Goal: Transaction & Acquisition: Purchase product/service

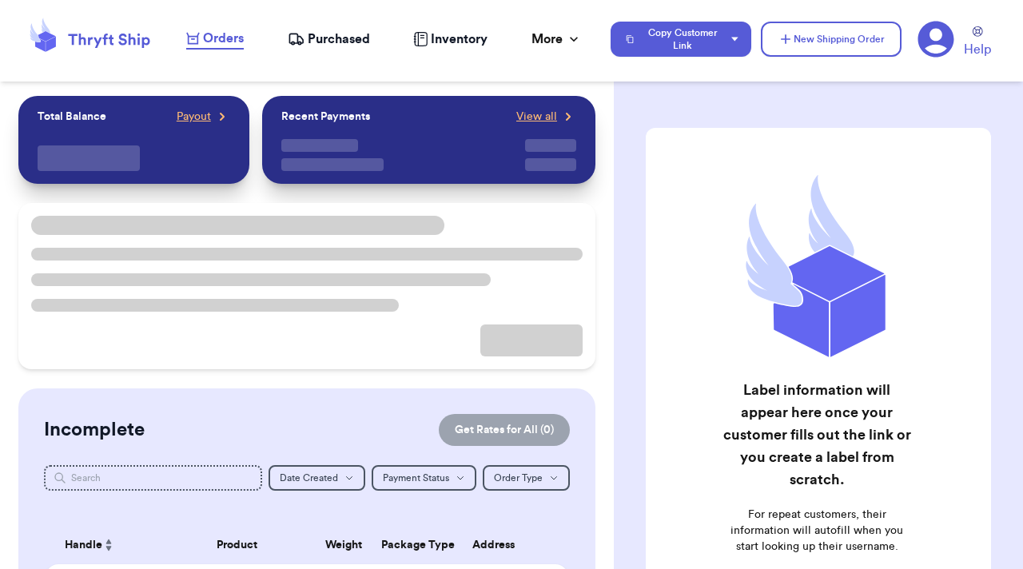
checkbox input "true"
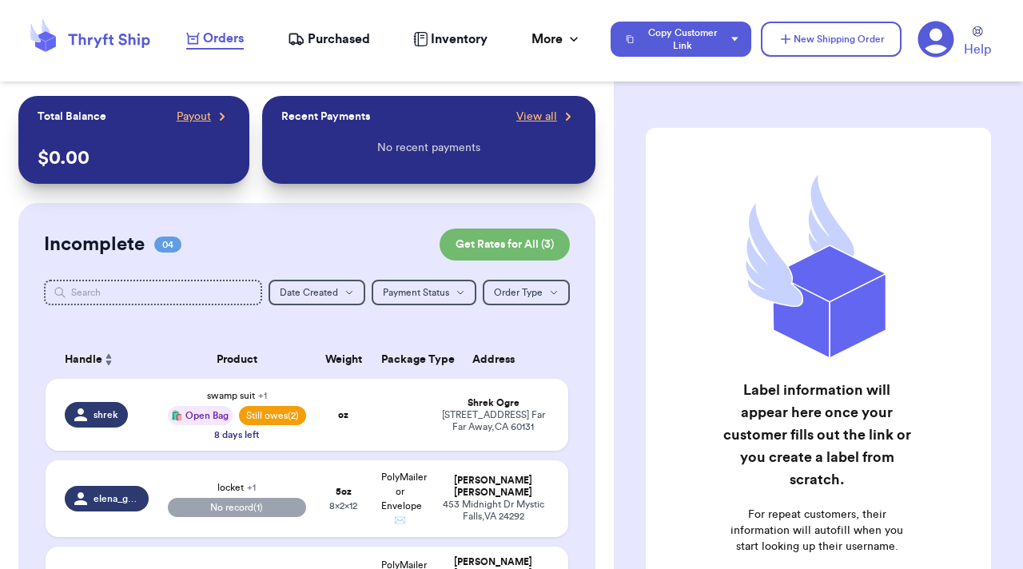
click at [944, 34] on icon at bounding box center [936, 40] width 36 height 36
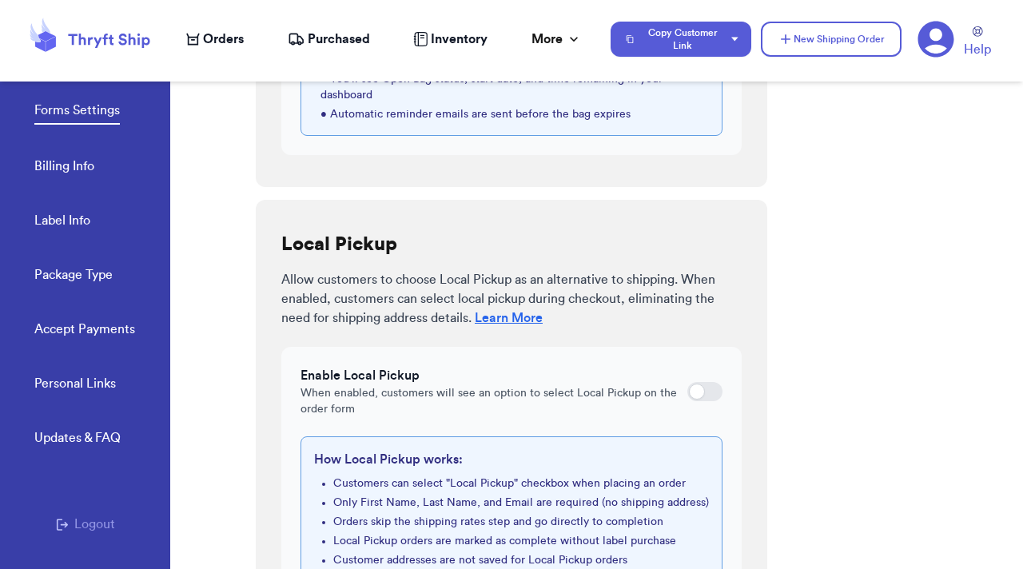
scroll to position [945, 0]
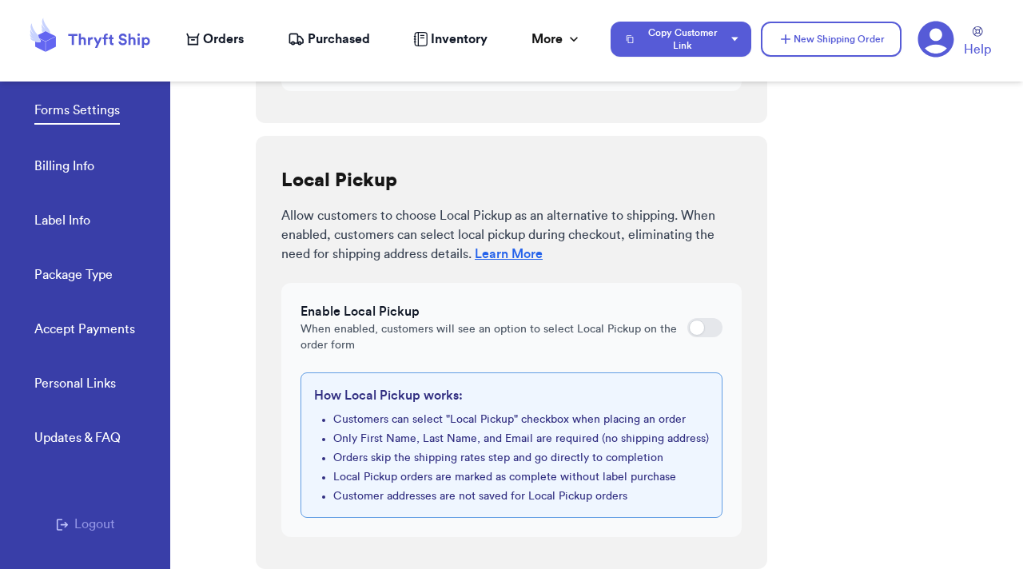
click at [689, 320] on div at bounding box center [697, 328] width 16 height 16
click at [687, 328] on input "checkbox" at bounding box center [687, 328] width 1 height 1
checkbox input "true"
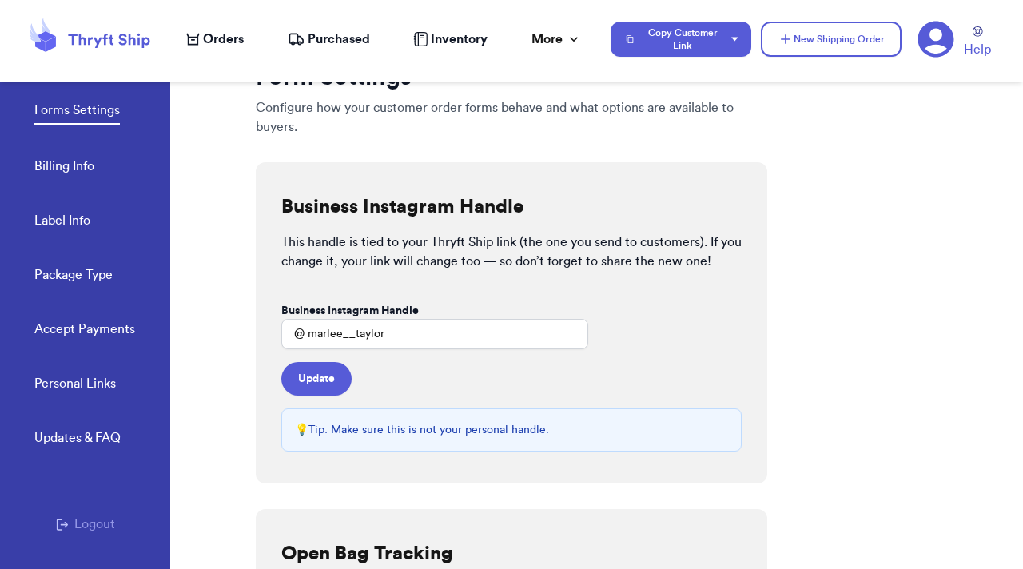
scroll to position [19, 0]
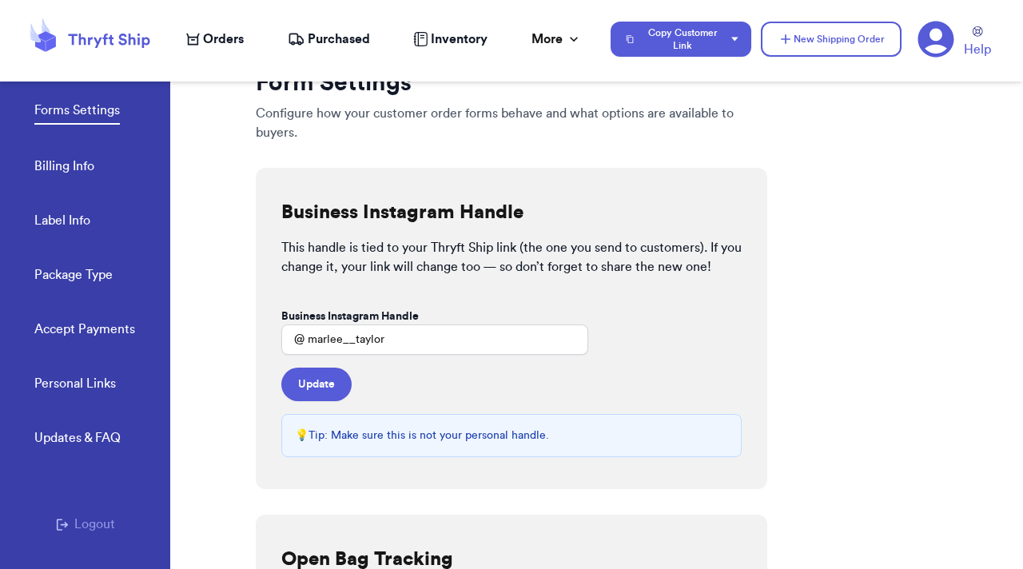
click at [74, 175] on link "Billing Info" at bounding box center [64, 168] width 60 height 22
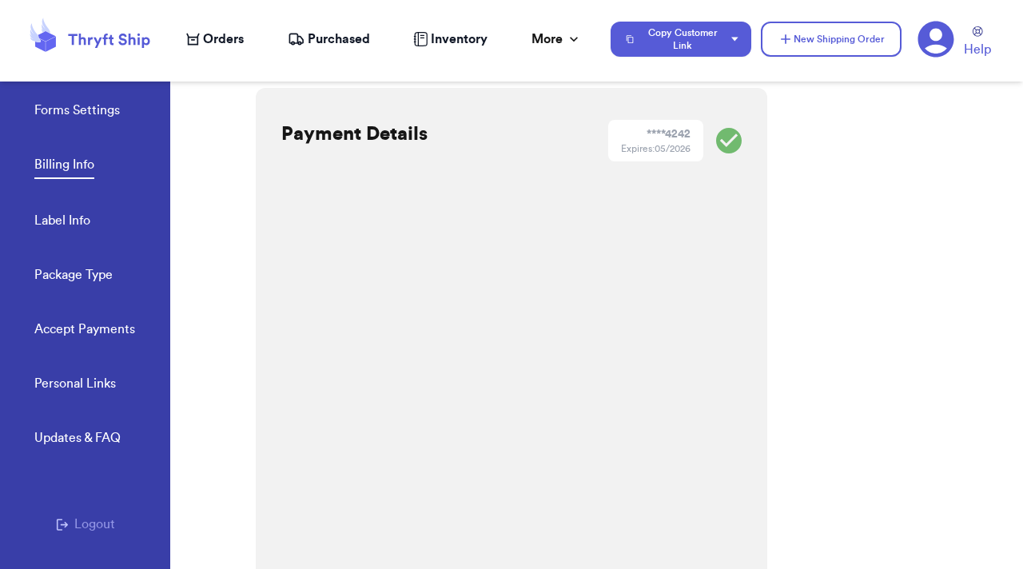
scroll to position [576, 0]
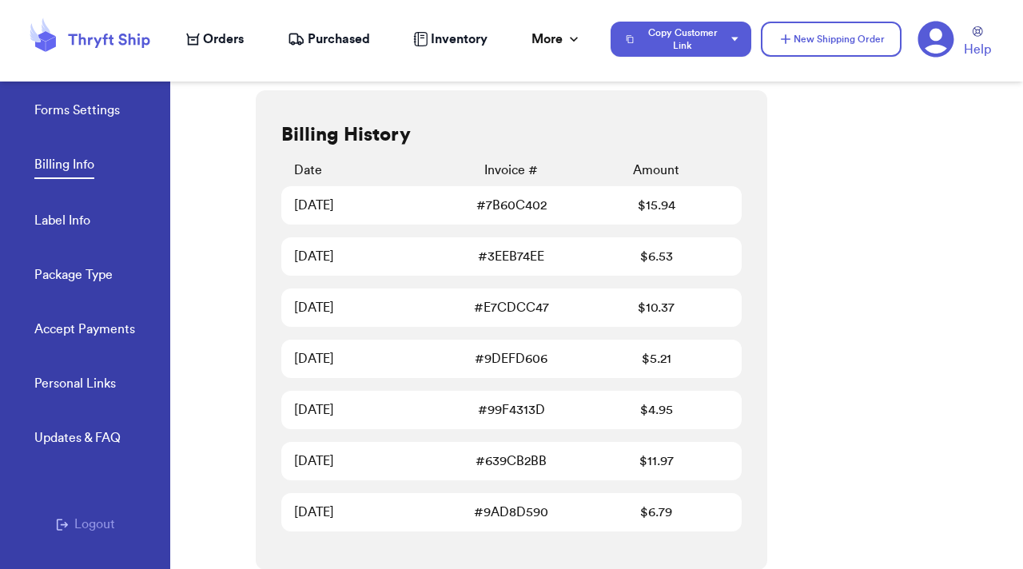
click at [98, 112] on link "Forms Settings" at bounding box center [77, 112] width 86 height 22
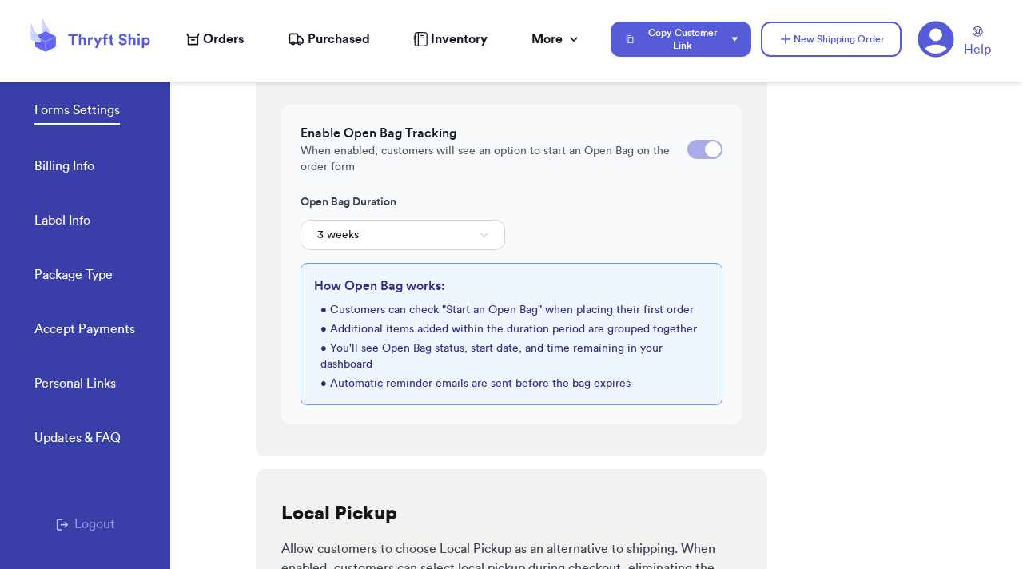
checkbox input "true"
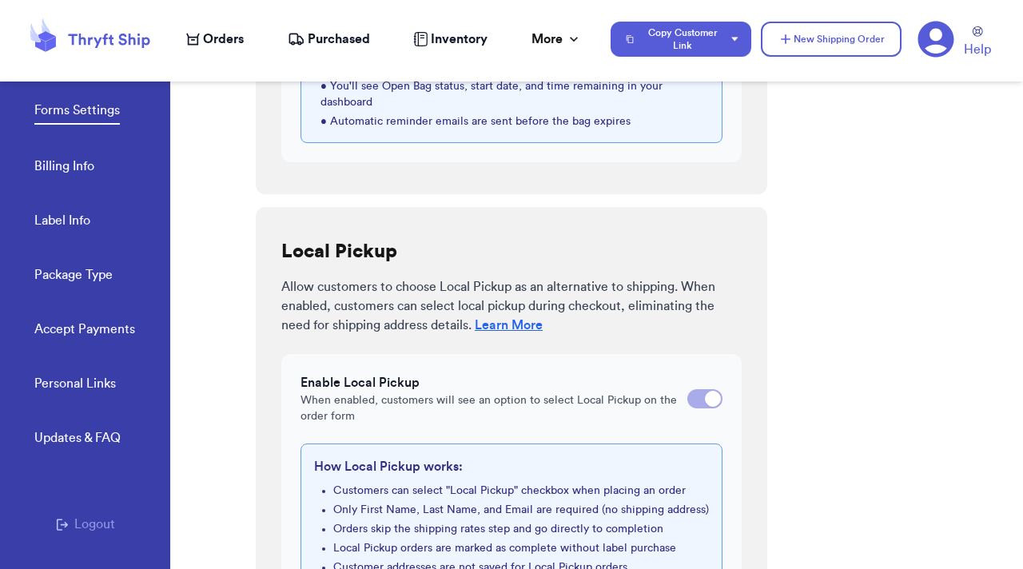
scroll to position [945, 0]
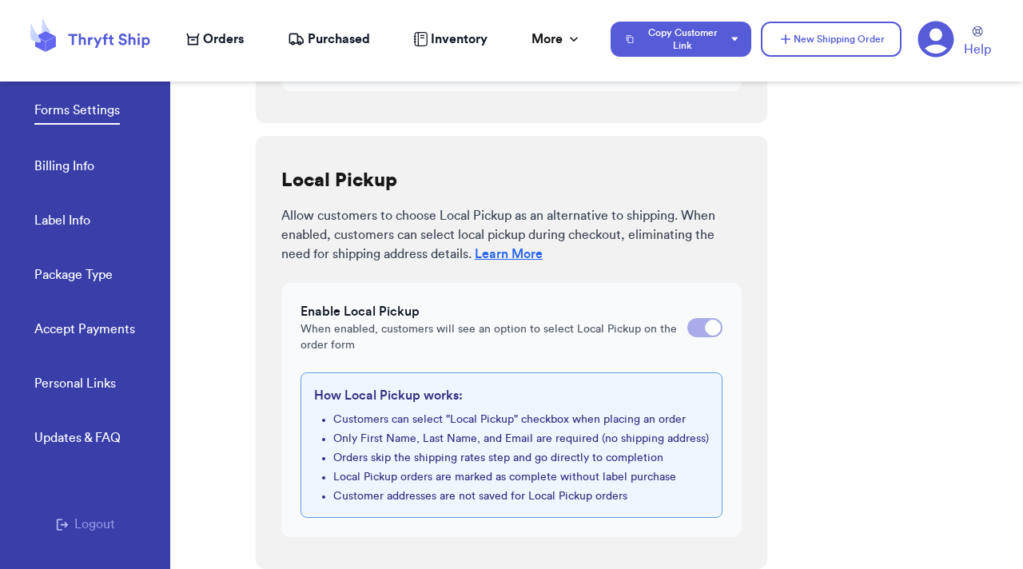
click at [69, 278] on link "Package Type" at bounding box center [73, 276] width 78 height 22
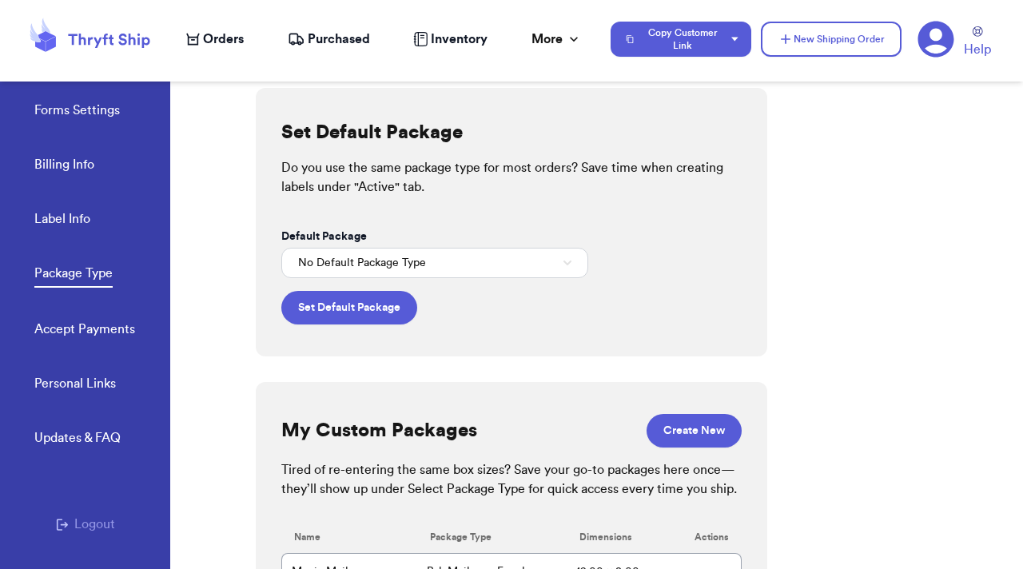
click at [74, 386] on link "Personal Links" at bounding box center [75, 385] width 82 height 22
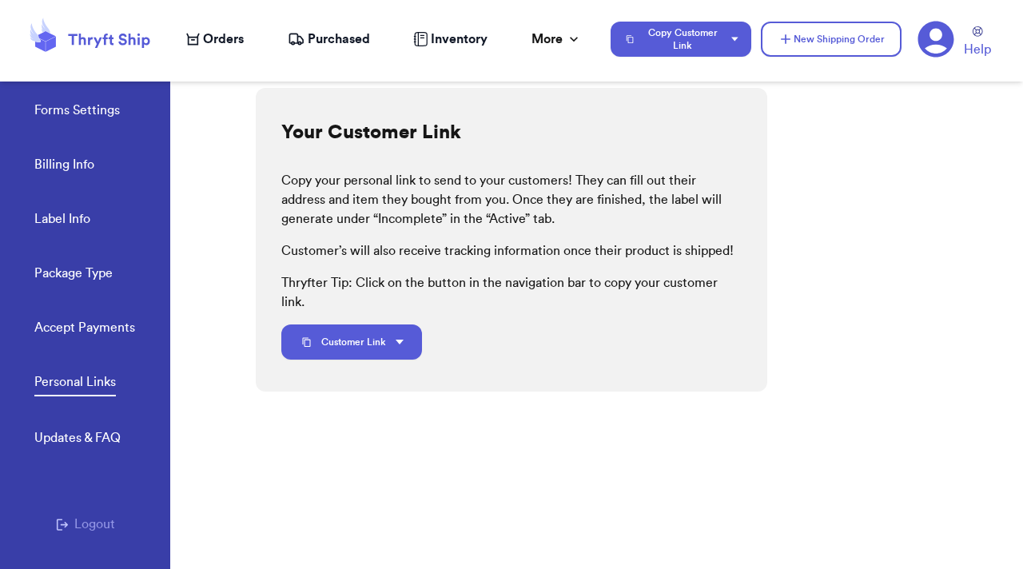
click at [76, 225] on link "Label Info" at bounding box center [62, 220] width 56 height 22
select select "GA"
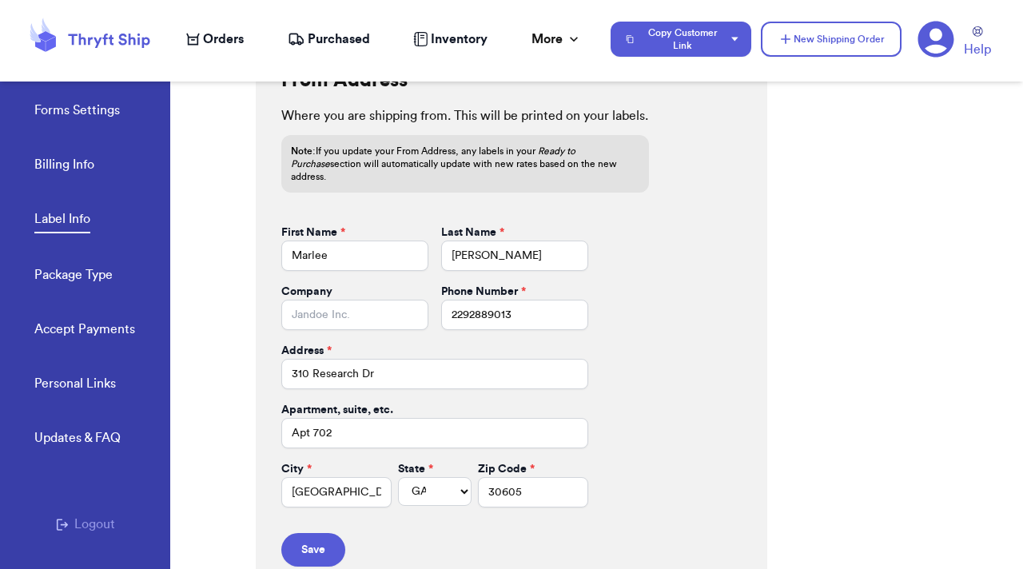
scroll to position [728, 0]
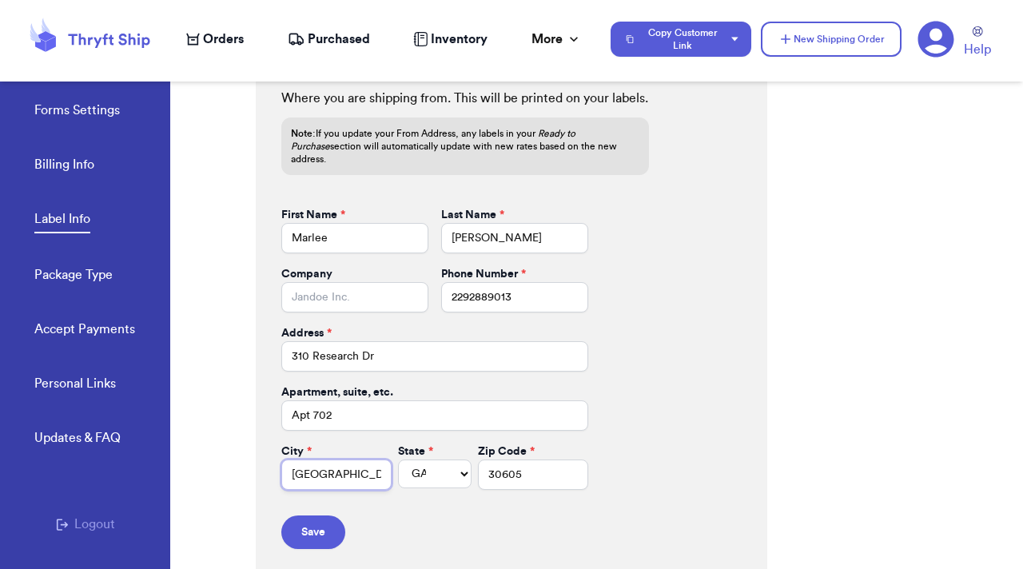
click at [310, 468] on input "Athens" at bounding box center [336, 475] width 110 height 30
click at [620, 352] on div "From Address Where you are shipping from. This will be printed on your labels. …" at bounding box center [512, 299] width 512 height 563
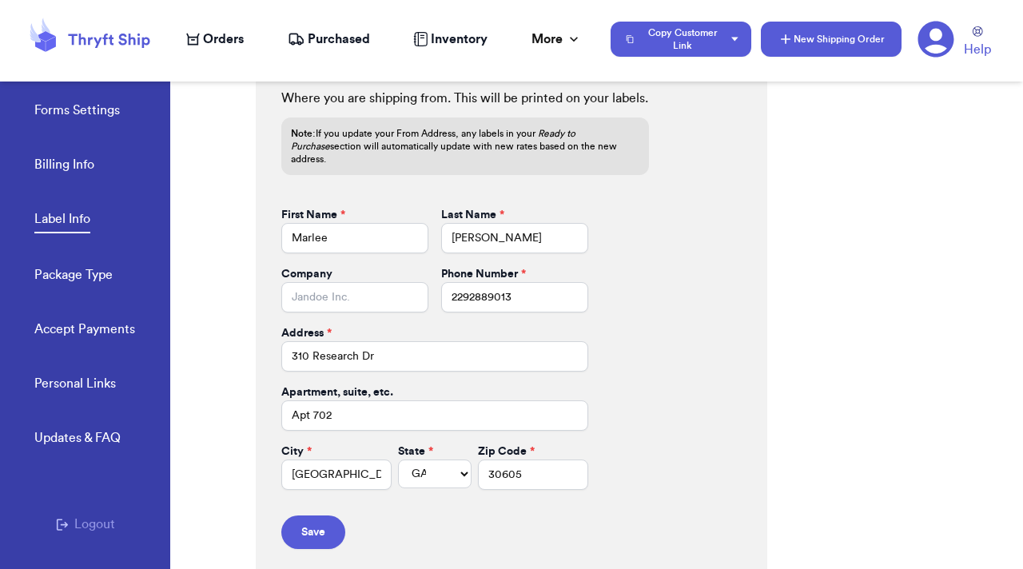
click at [801, 42] on button "New Shipping Order" at bounding box center [831, 39] width 141 height 35
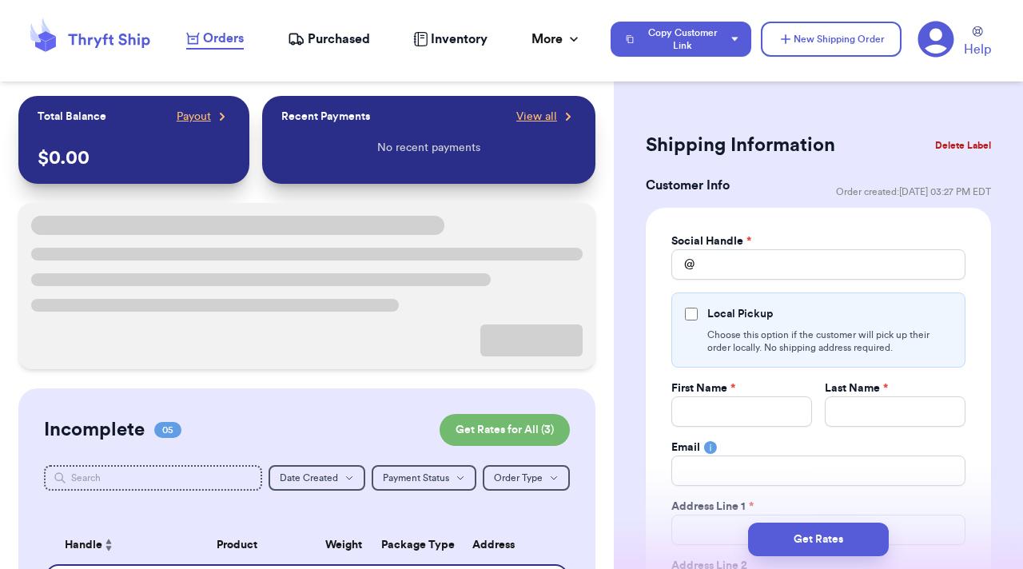
click at [940, 144] on button "Delete Label" at bounding box center [963, 145] width 69 height 35
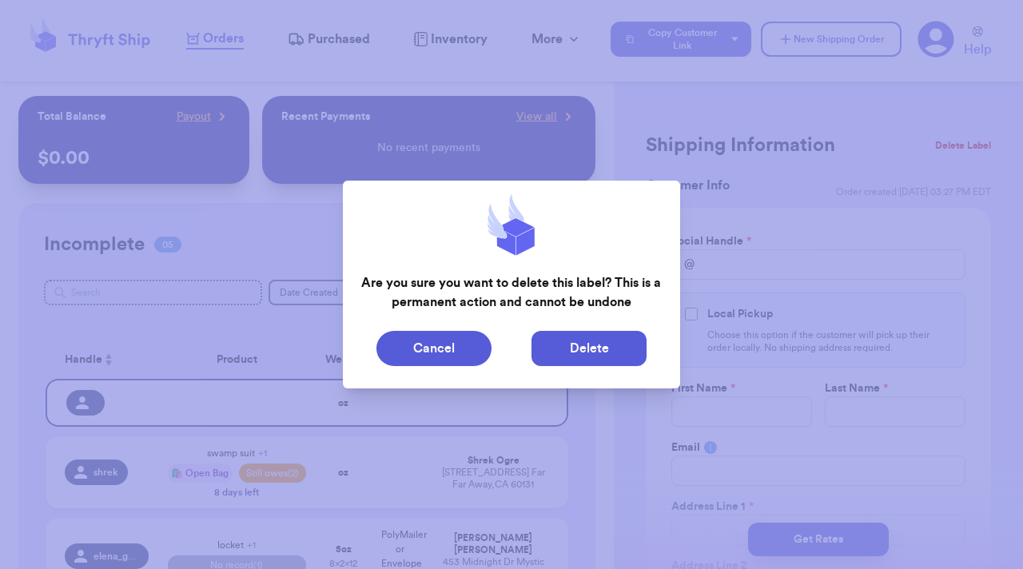
click at [595, 346] on button "Delete" at bounding box center [589, 348] width 115 height 35
type input "swamp suit"
select select "unpaid"
type input "44"
select select "unpaid"
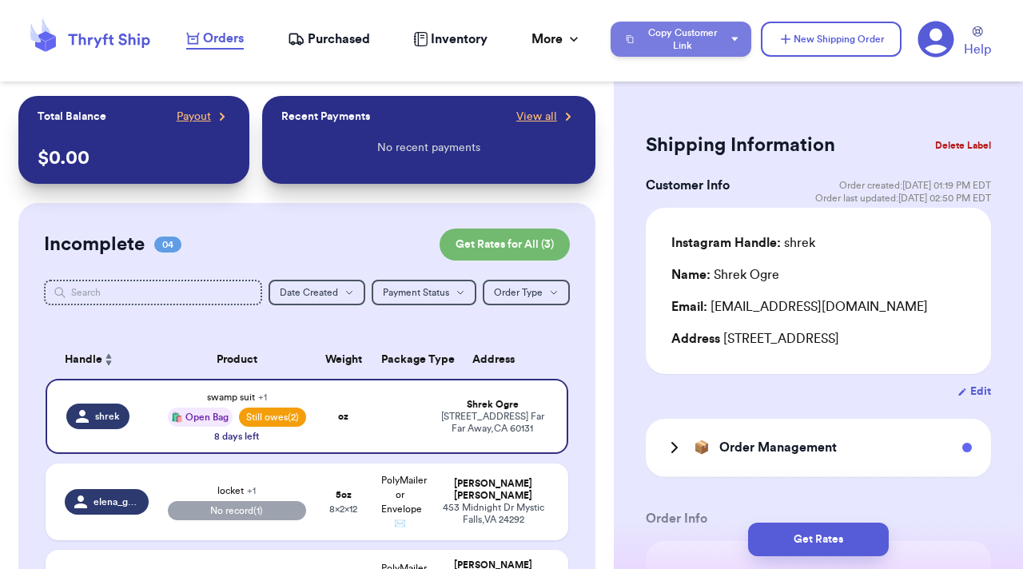
click at [703, 38] on button "Copy Customer Link" at bounding box center [681, 39] width 141 height 35
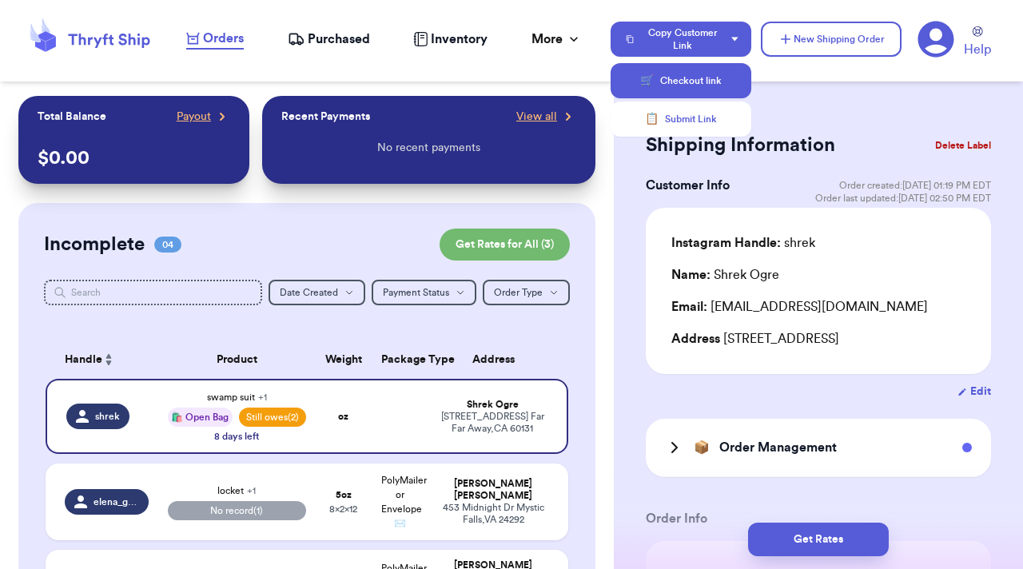
click at [695, 78] on button "🛒 Checkout link" at bounding box center [681, 80] width 141 height 35
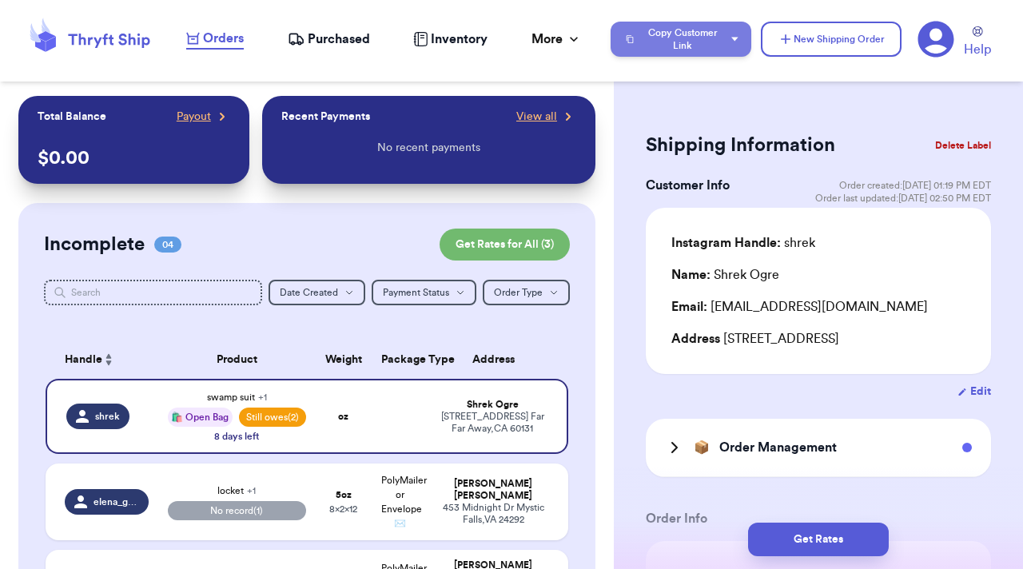
click at [710, 34] on button "Copy Customer Link" at bounding box center [681, 39] width 141 height 35
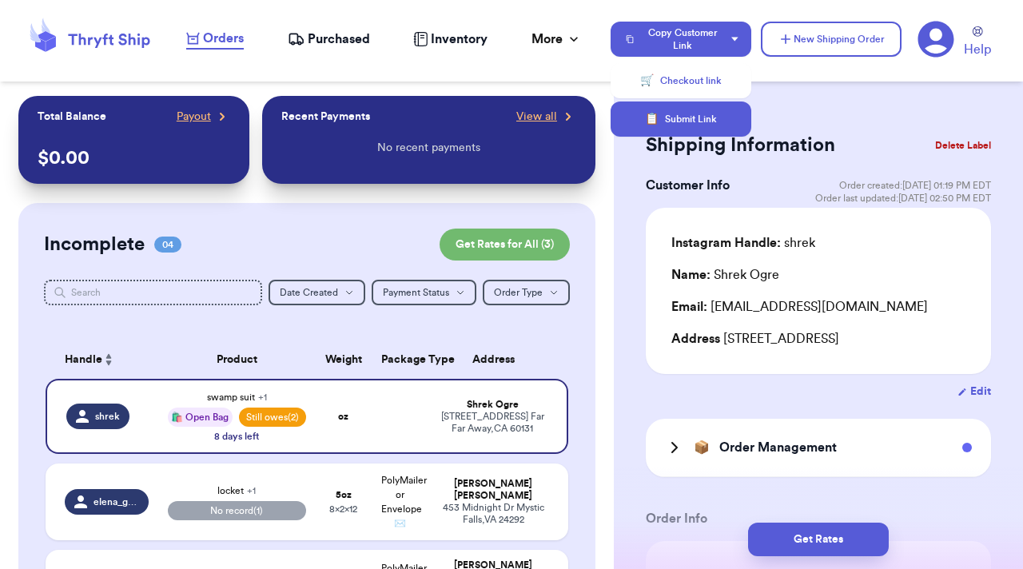
click at [703, 114] on button "📋 Submit Link" at bounding box center [681, 119] width 141 height 35
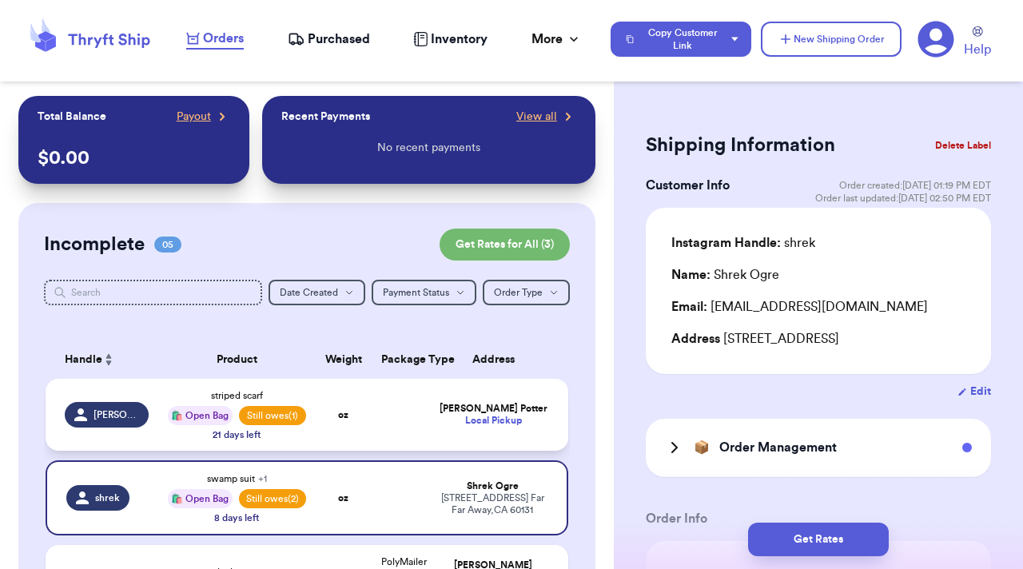
click at [439, 438] on td "Harry Potter Local Pickup" at bounding box center [498, 415] width 141 height 72
type input "striped scarf"
type input "12"
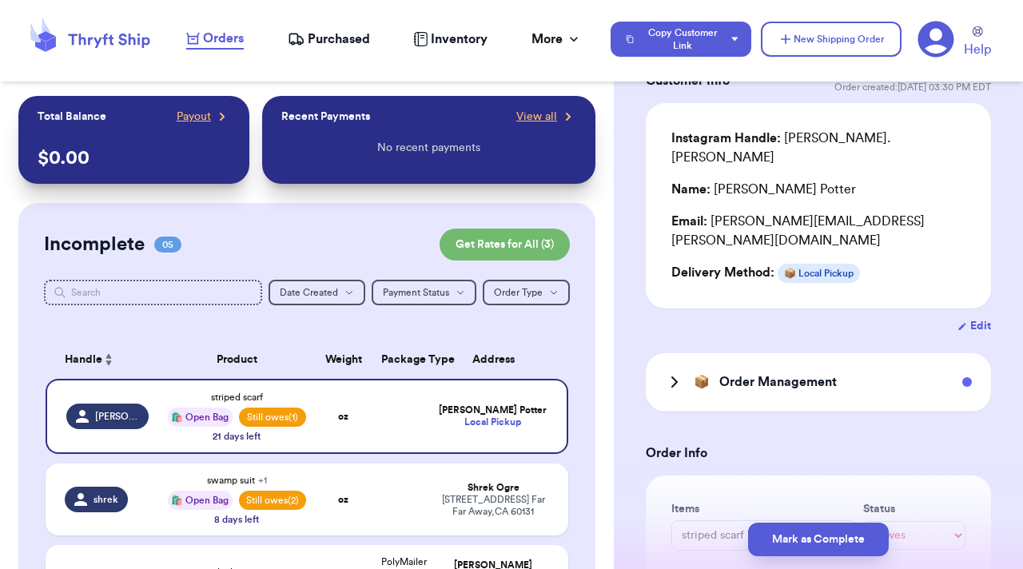
scroll to position [110, 0]
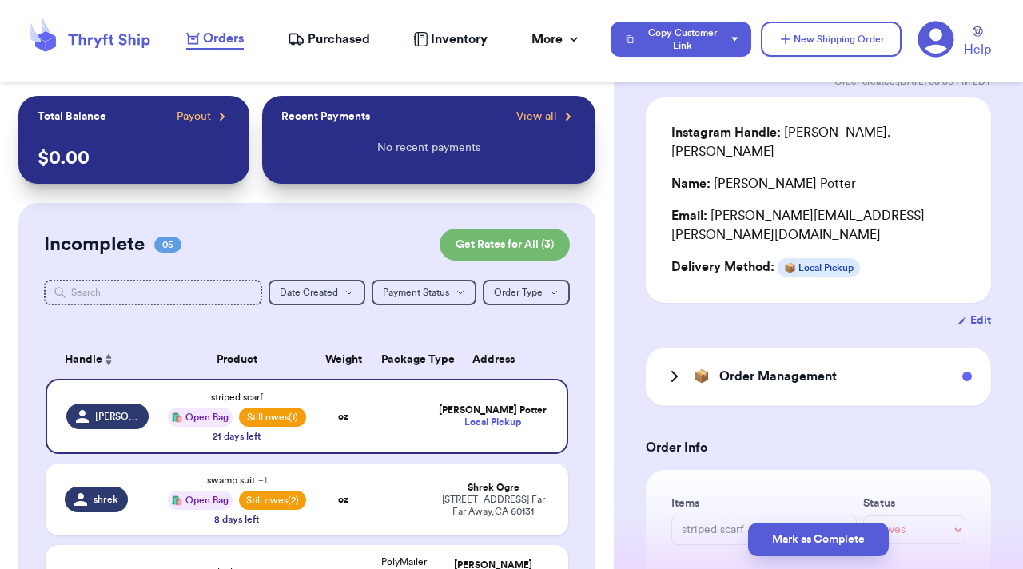
click at [665, 367] on icon at bounding box center [674, 376] width 19 height 19
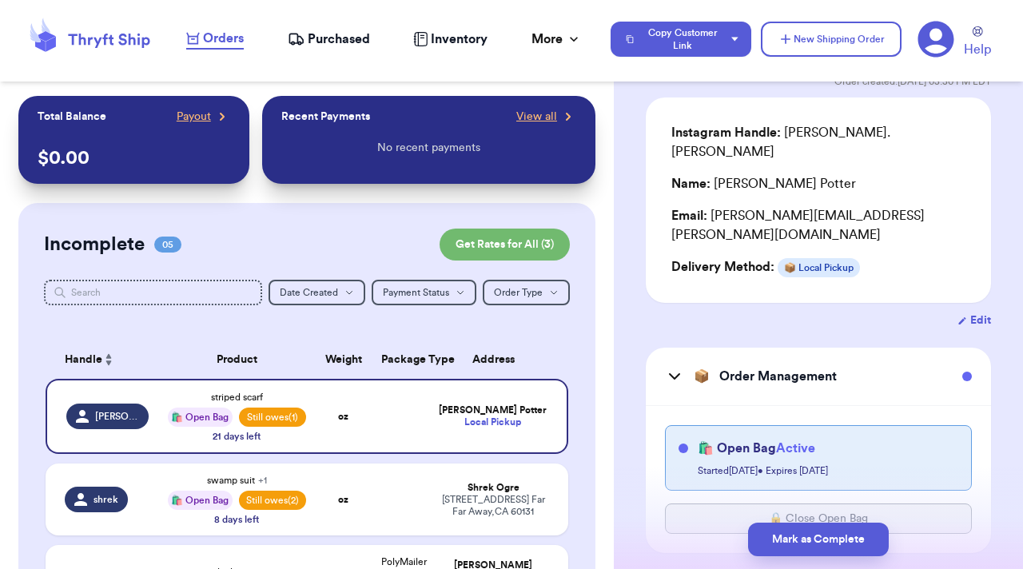
click at [666, 367] on icon at bounding box center [674, 376] width 19 height 19
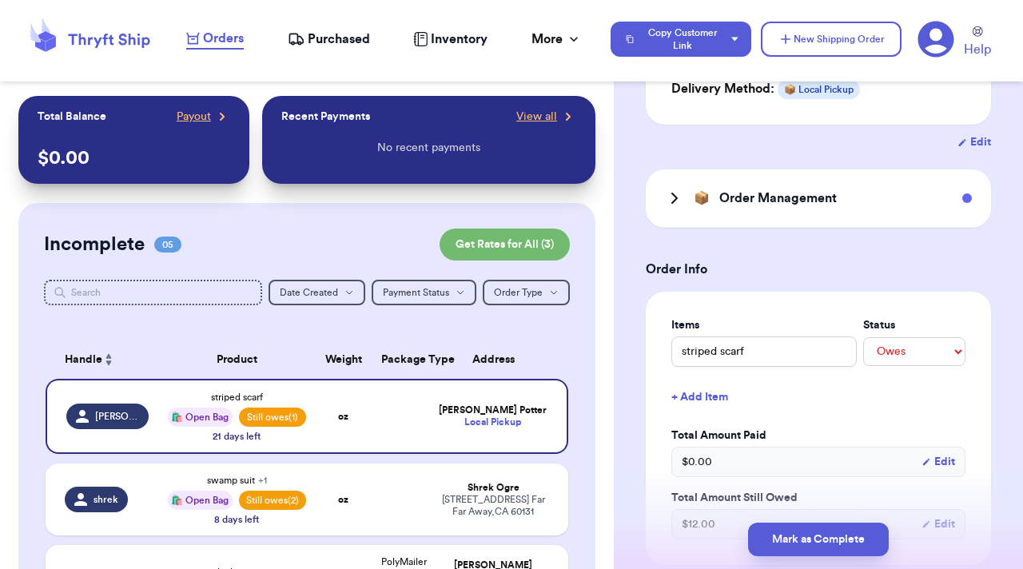
scroll to position [359, 0]
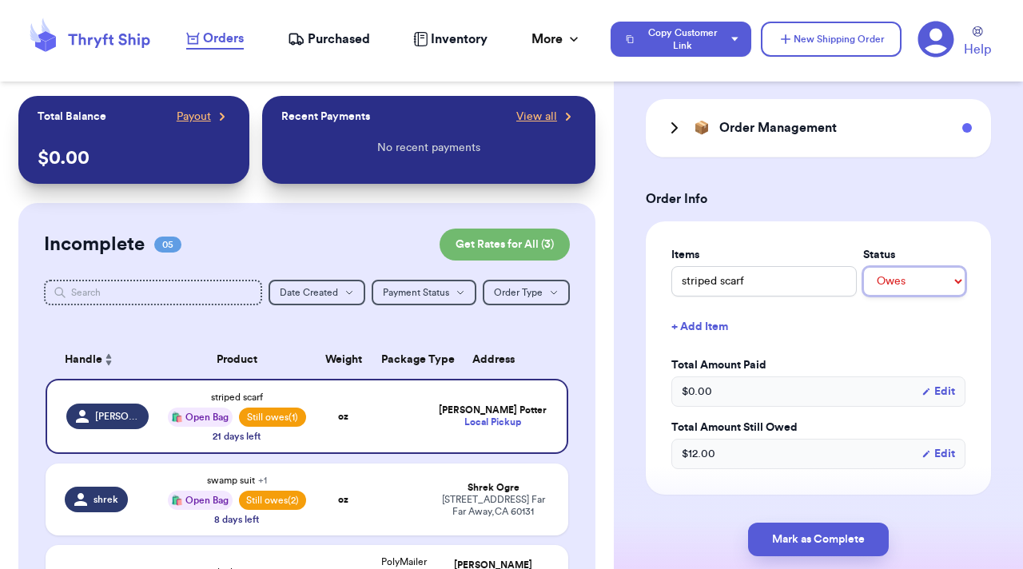
click at [926, 267] on select "-- Paid Owes" at bounding box center [914, 281] width 102 height 29
select select "paid"
click at [863, 267] on select "-- Paid Owes" at bounding box center [914, 281] width 102 height 29
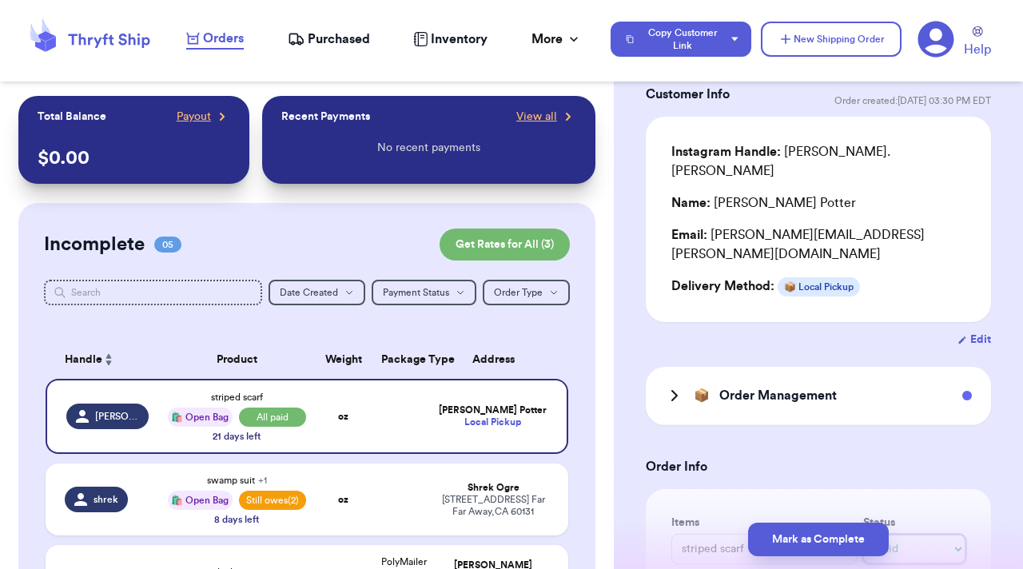
scroll to position [0, 0]
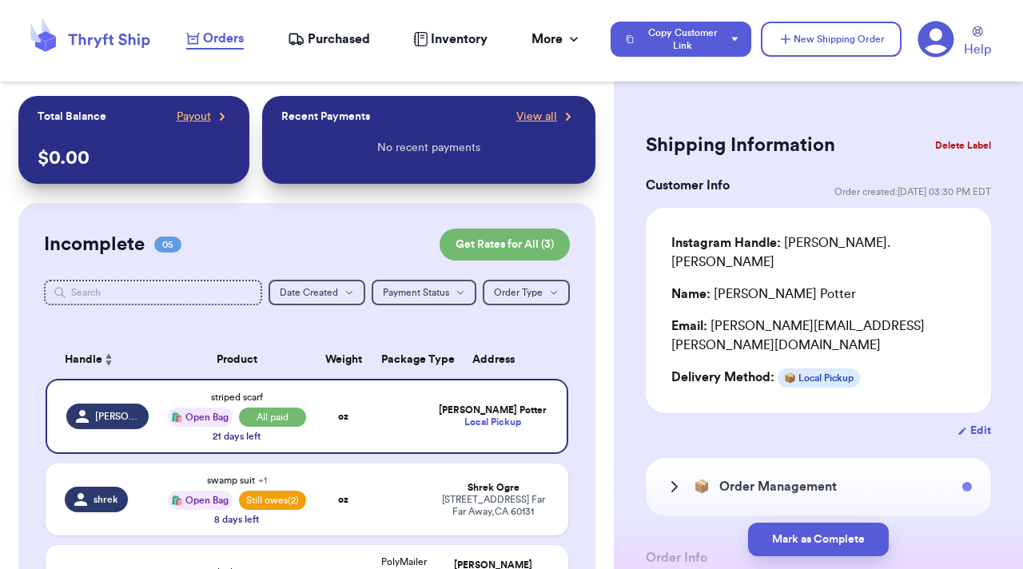
click at [689, 477] on div "📦 Order Management" at bounding box center [751, 486] width 172 height 19
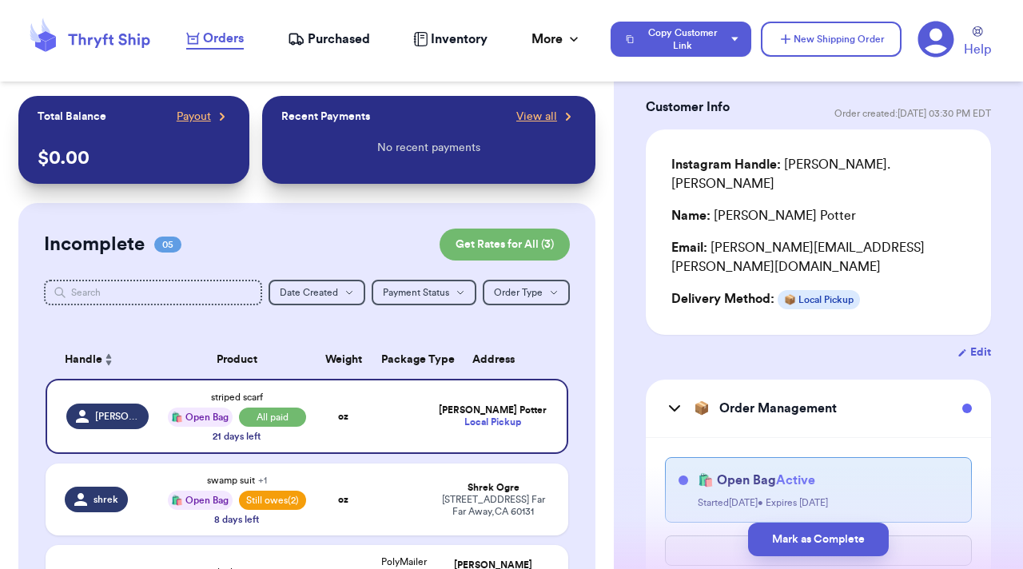
scroll to position [106, 0]
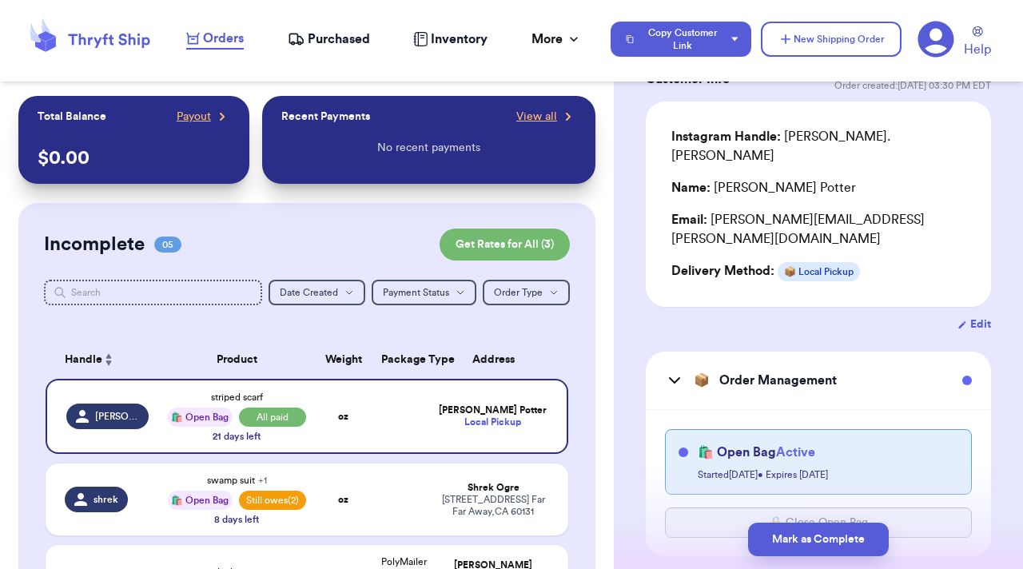
click at [687, 371] on div "📦 Order Management" at bounding box center [751, 380] width 172 height 19
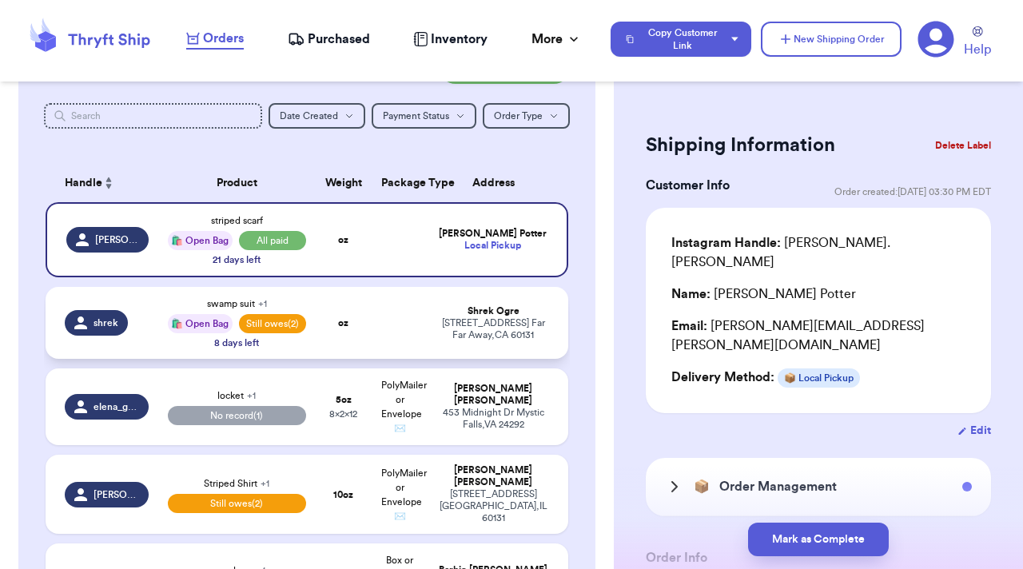
scroll to position [182, 0]
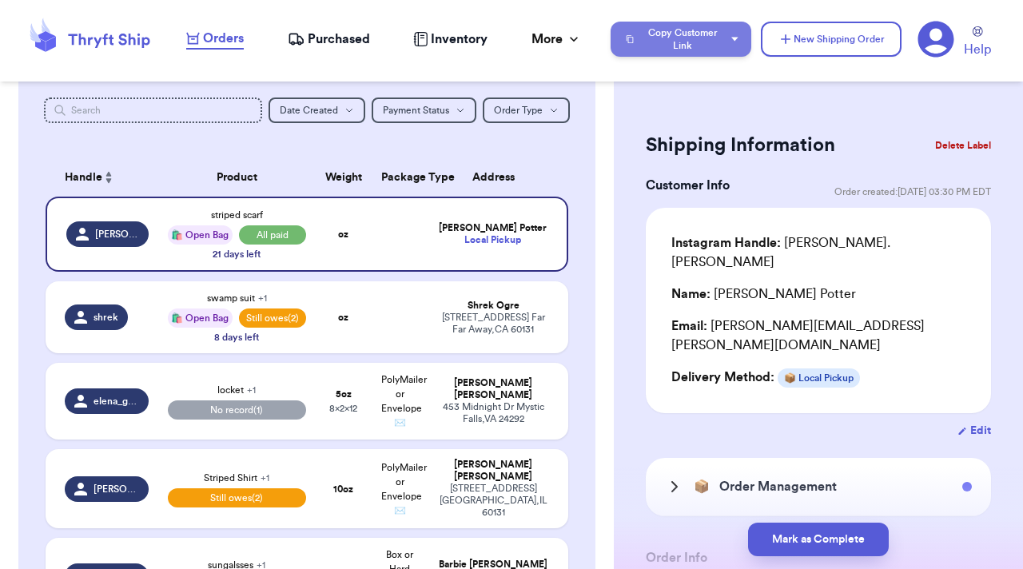
click at [723, 44] on button "Copy Customer Link" at bounding box center [681, 39] width 141 height 35
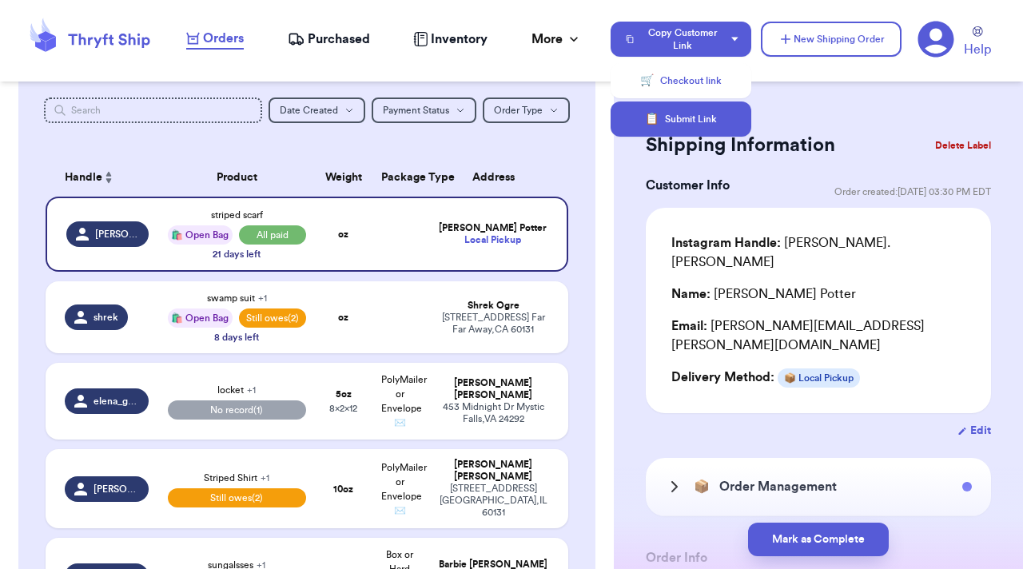
click at [718, 129] on button "📋 Submit Link" at bounding box center [681, 119] width 141 height 35
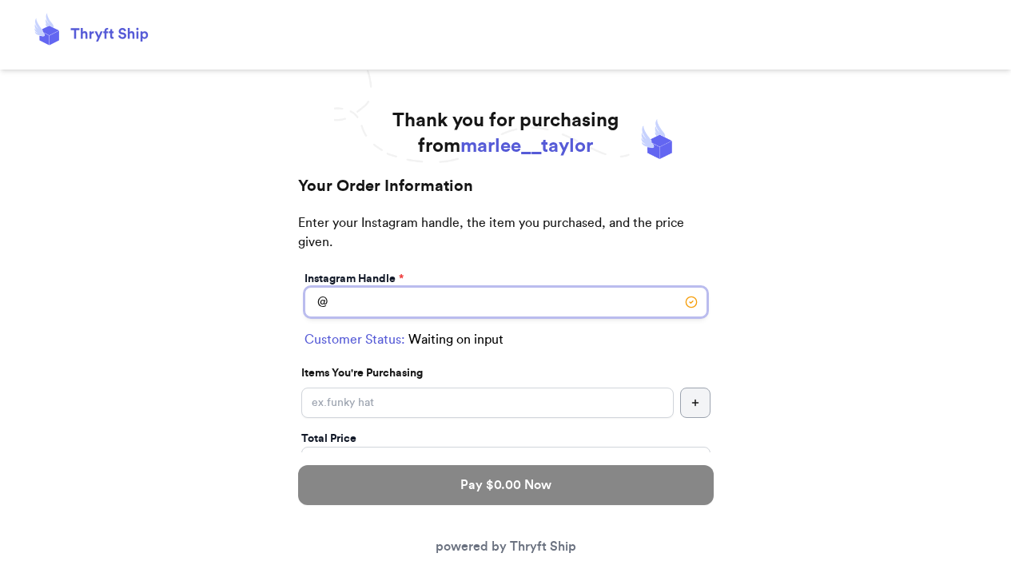
click at [580, 312] on input "Switch to local pickup ([GEOGRAPHIC_DATA], [GEOGRAPHIC_DATA])" at bounding box center [506, 302] width 403 height 30
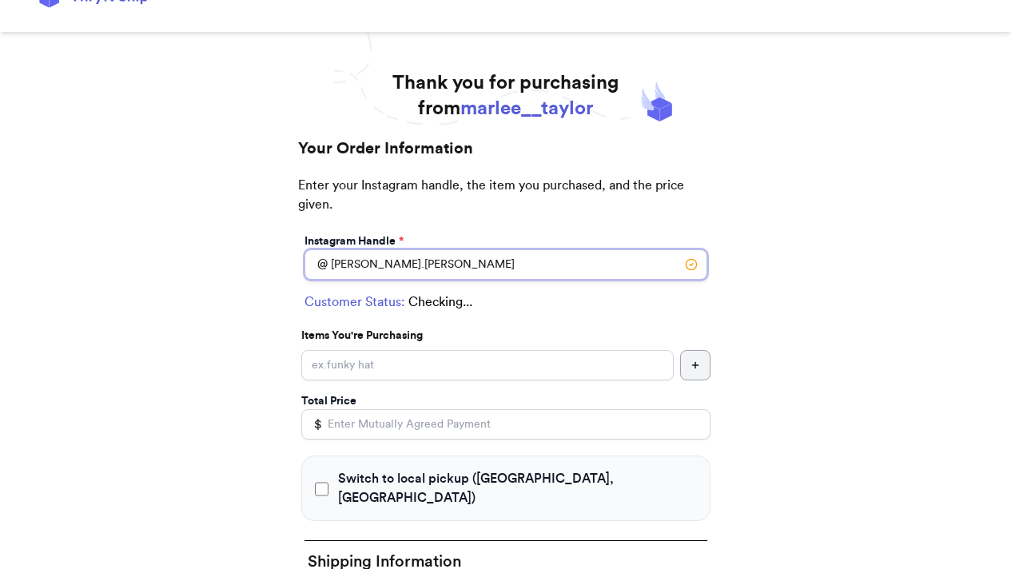
scroll to position [49, 0]
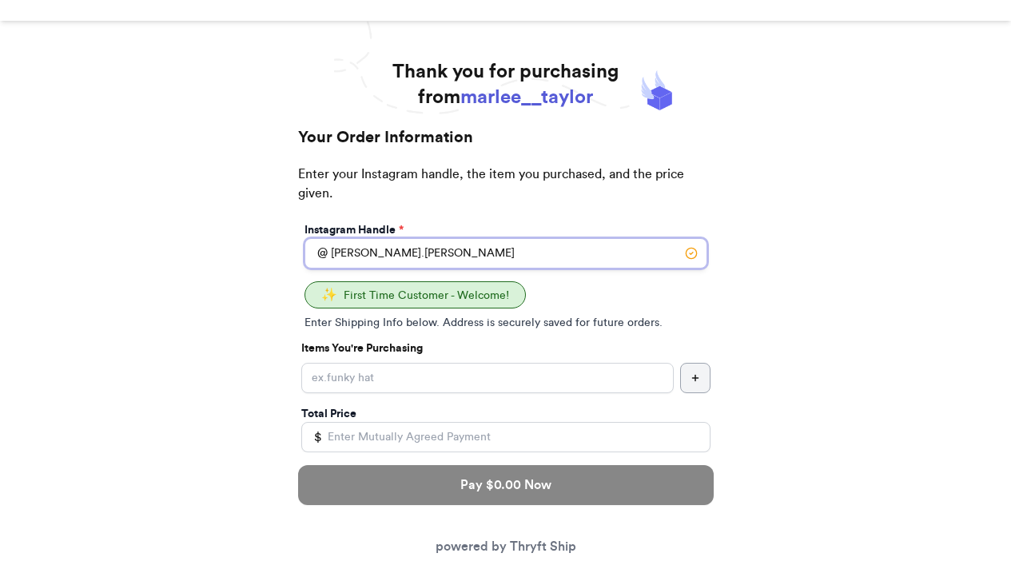
type input "[PERSON_NAME].[PERSON_NAME]"
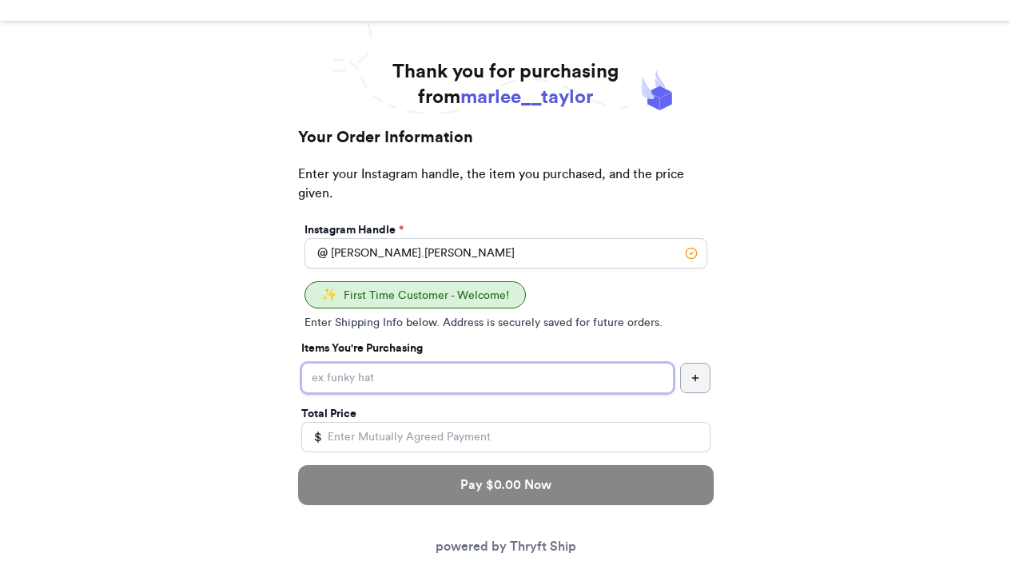
click at [501, 375] on input "Yes, start an open bag for this order" at bounding box center [487, 378] width 372 height 30
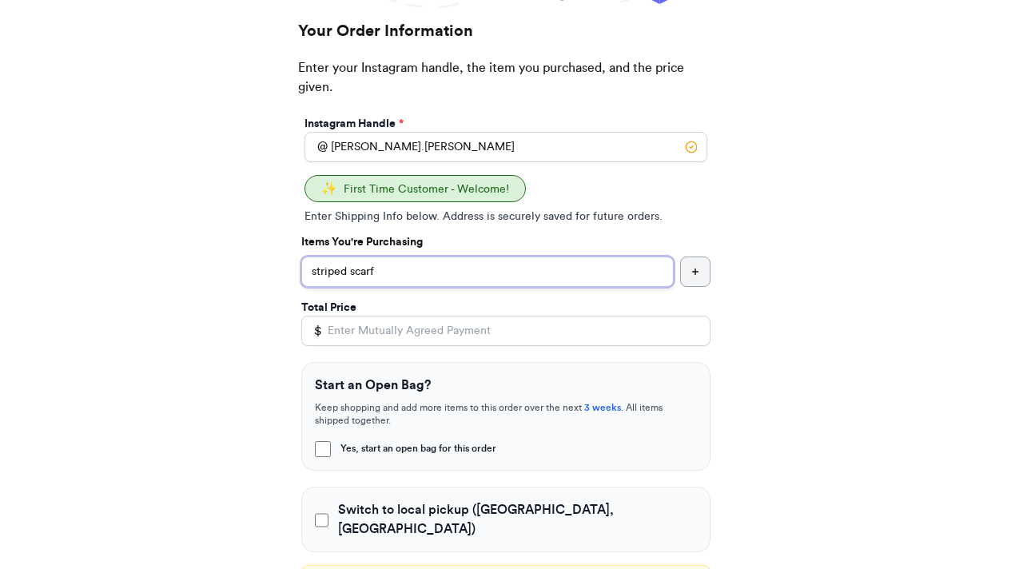
scroll to position [236, 0]
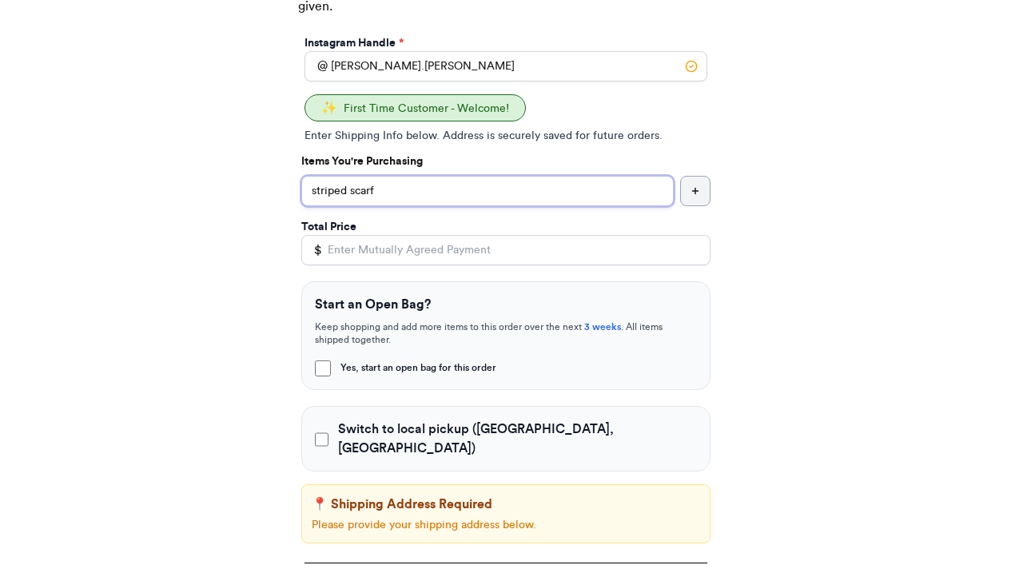
type input "striped scarf"
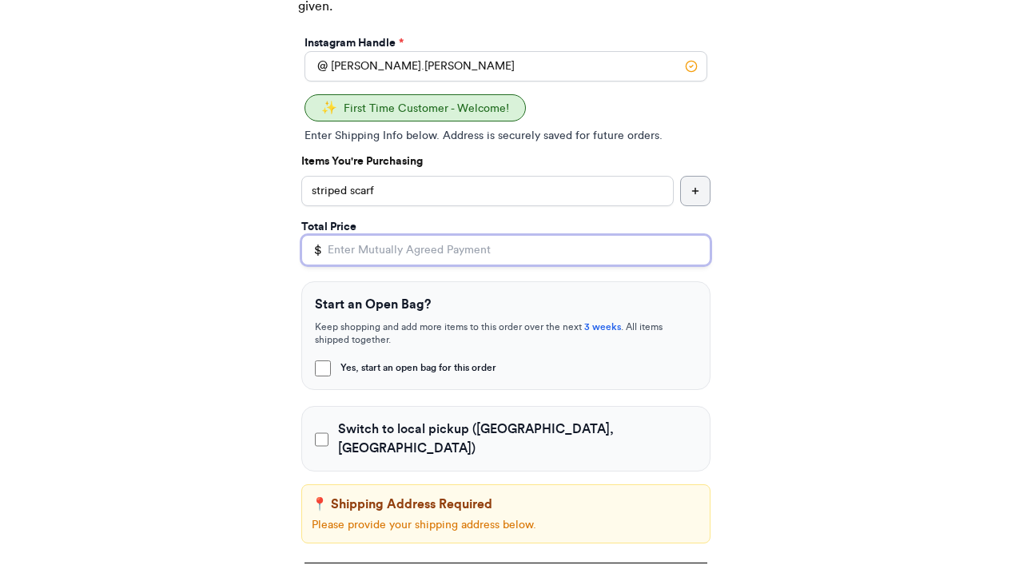
click at [484, 253] on input "Total Price" at bounding box center [505, 250] width 409 height 30
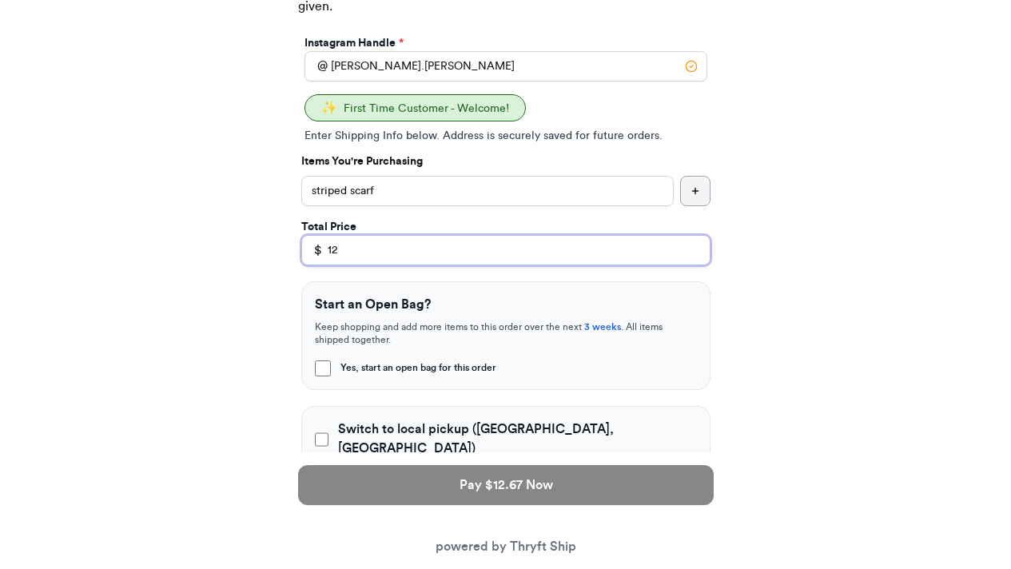
type input "12"
click at [320, 372] on input "Yes, start an open bag for this order" at bounding box center [323, 368] width 16 height 16
checkbox input "true"
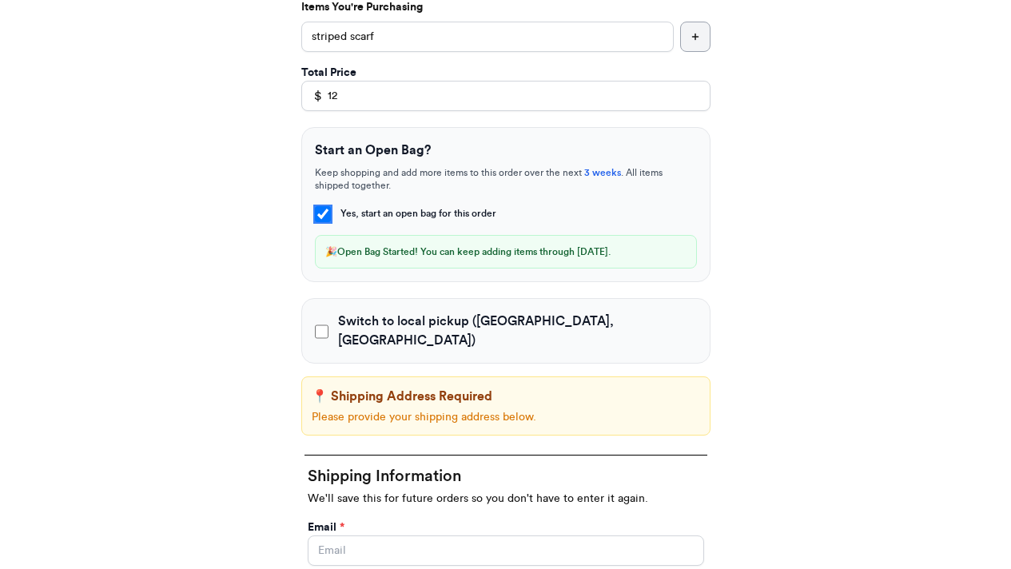
scroll to position [388, 0]
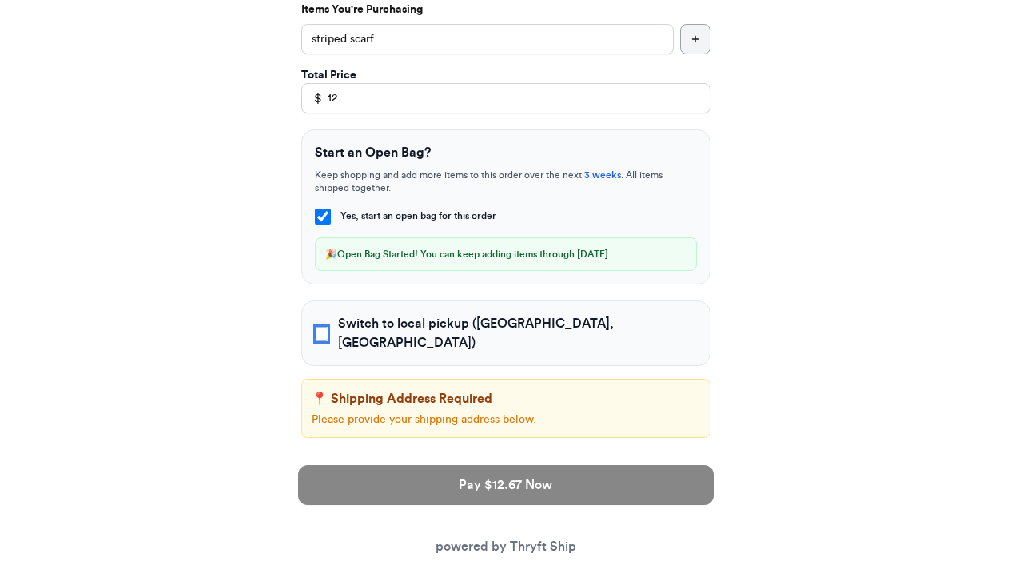
click at [323, 331] on input "Switch to local pickup ([GEOGRAPHIC_DATA], [GEOGRAPHIC_DATA])" at bounding box center [322, 334] width 14 height 16
checkbox input "true"
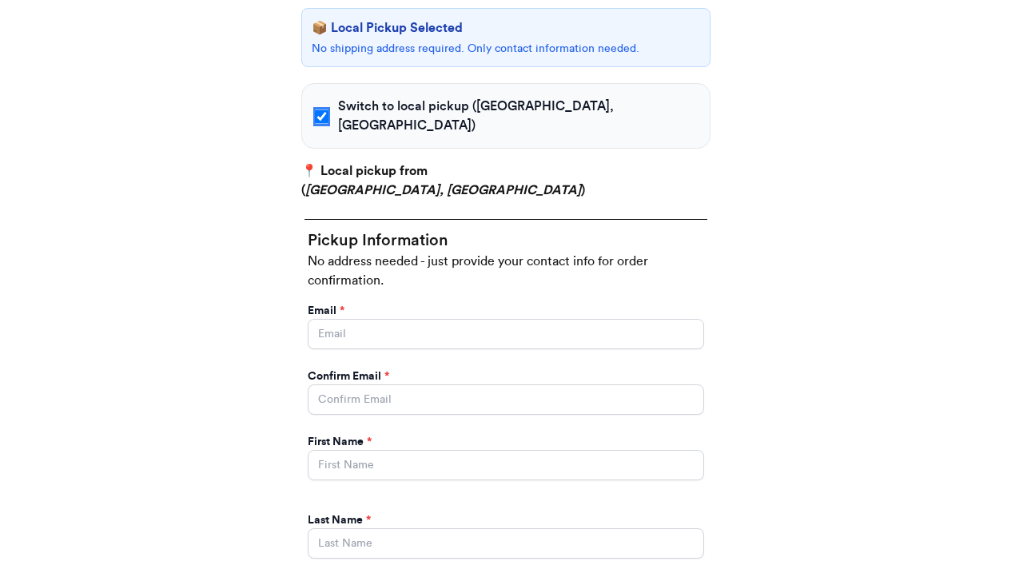
scroll to position [678, 0]
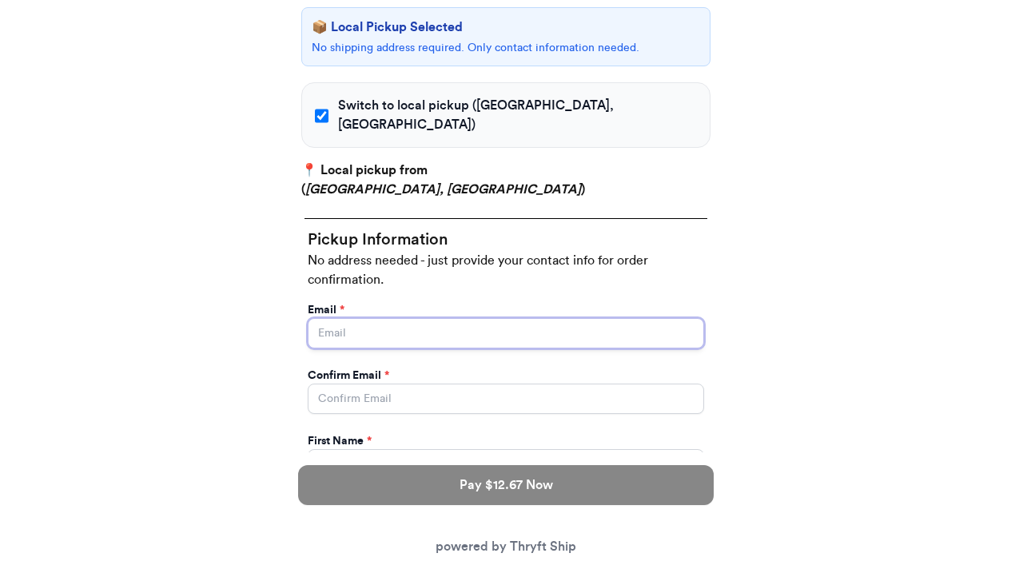
click at [399, 318] on input "Yes, start an open bag for this order" at bounding box center [506, 333] width 396 height 30
type input "harry.potter@hogwarts.com"
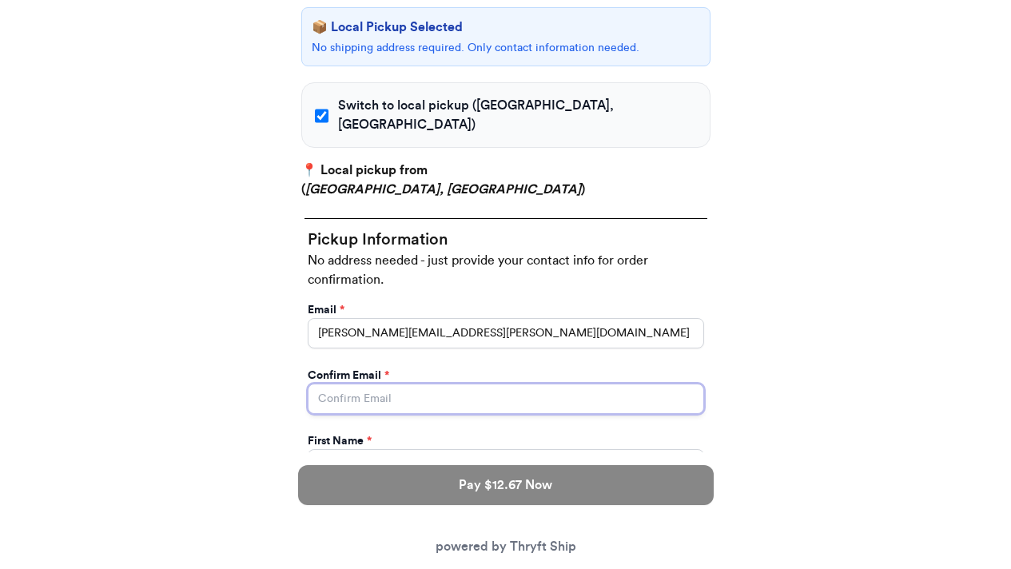
click at [398, 387] on input "Yes, start an open bag for this order" at bounding box center [506, 399] width 396 height 30
type input "[PERSON_NAME][EMAIL_ADDRESS][PERSON_NAME][DOMAIN_NAME]"
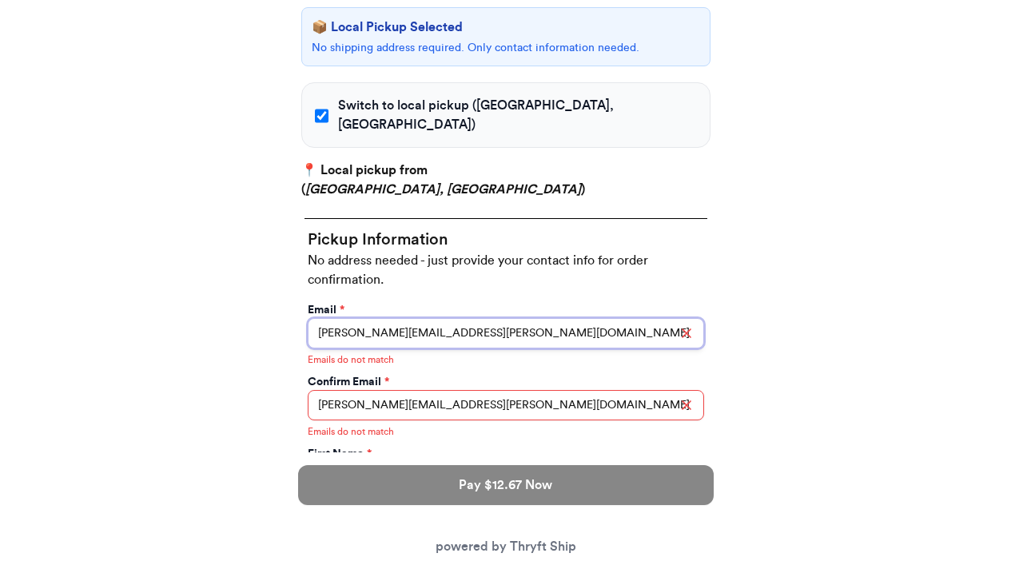
click at [491, 318] on input "harry.potter@hogwarts.com" at bounding box center [506, 333] width 396 height 30
type input "[PERSON_NAME][EMAIL_ADDRESS][PERSON_NAME][DOMAIN_NAME]"
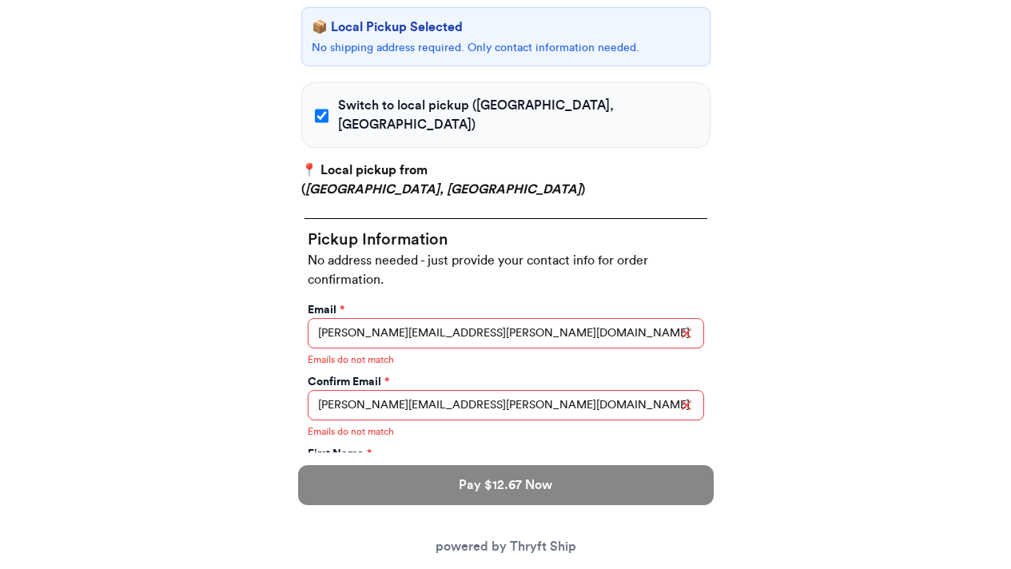
click at [289, 356] on div "Your Order Information Enter your Instagram handle, the item you purchased, and…" at bounding box center [506, 225] width 448 height 1457
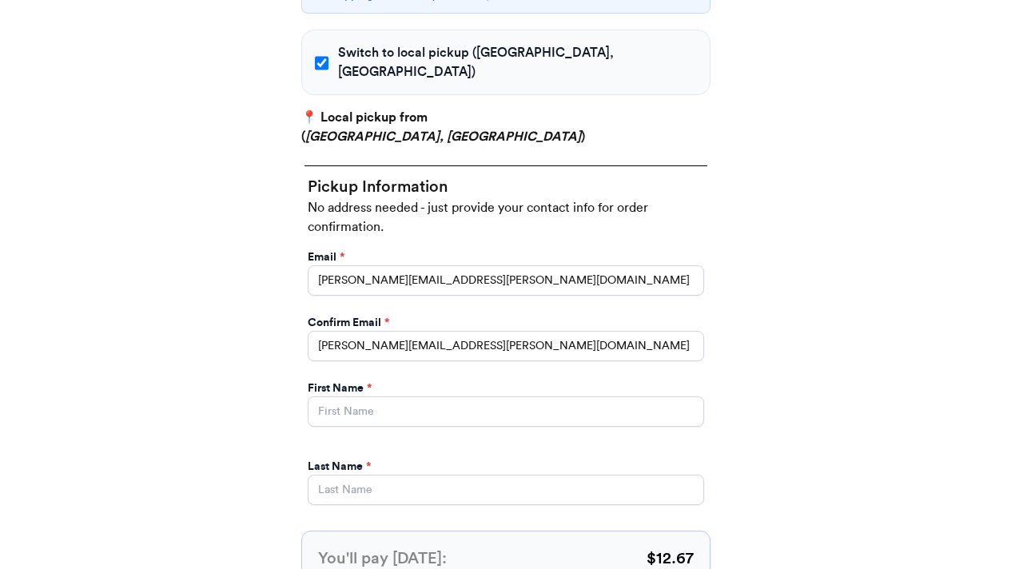
scroll to position [778, 0]
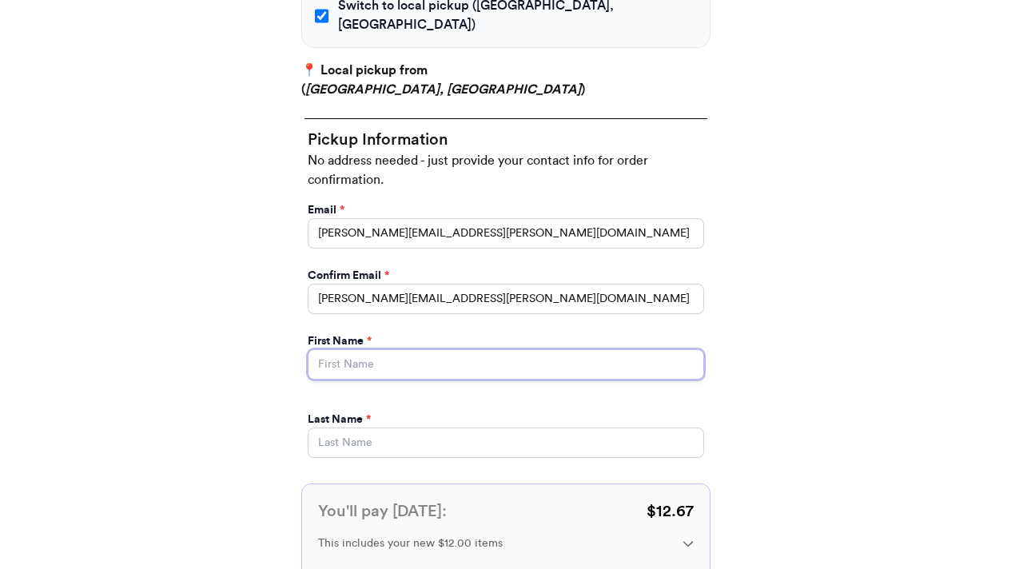
click at [338, 349] on input "Yes, start an open bag for this order" at bounding box center [506, 364] width 396 height 30
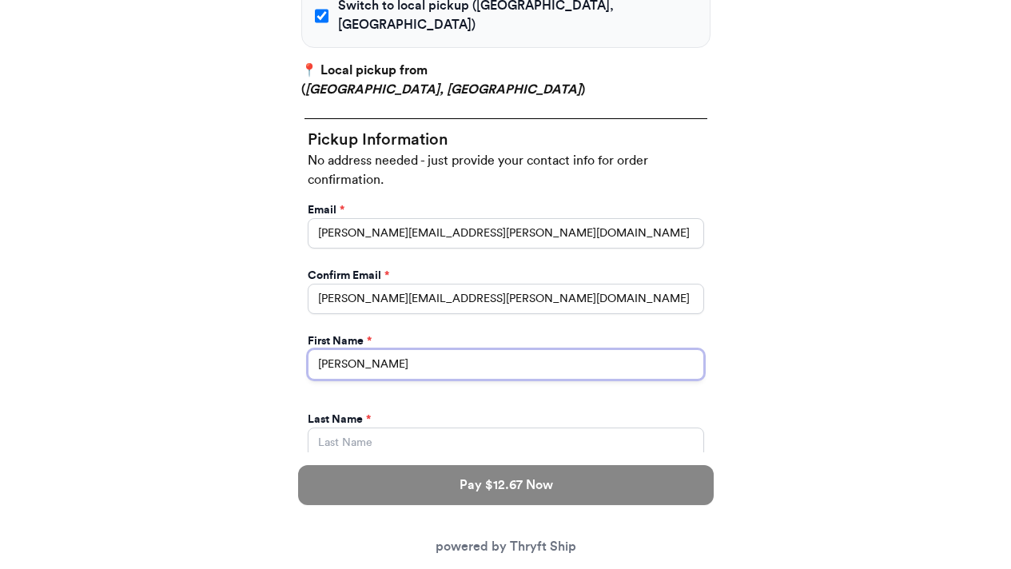
type input "[PERSON_NAME]"
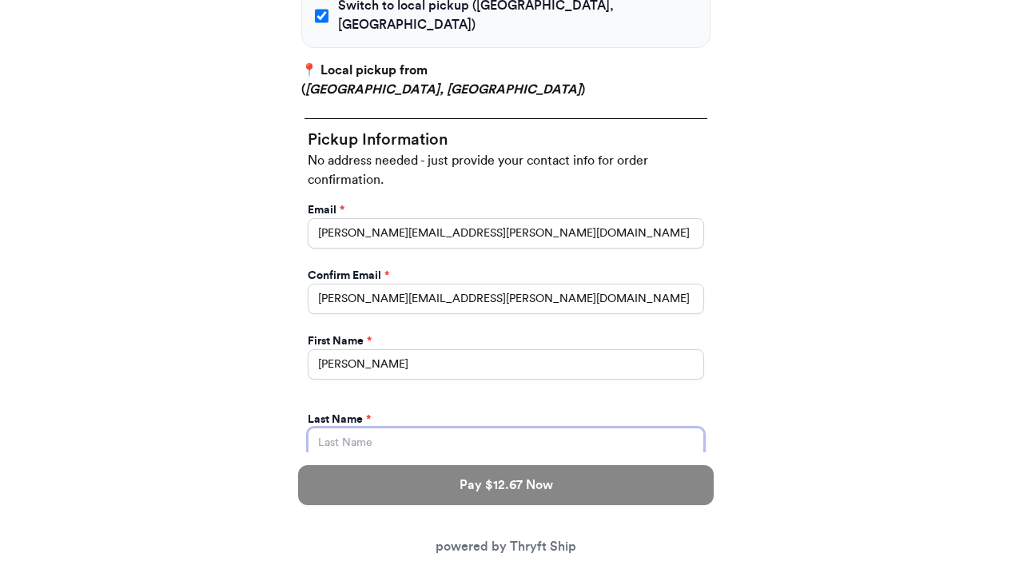
click at [336, 428] on input "Yes, start an open bag for this order" at bounding box center [506, 443] width 396 height 30
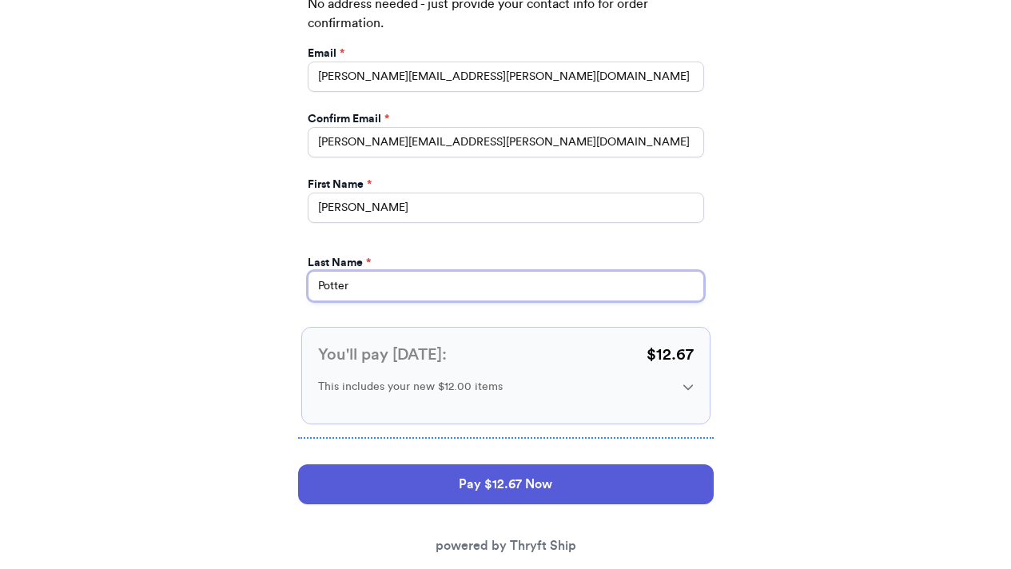
scroll to position [946, 0]
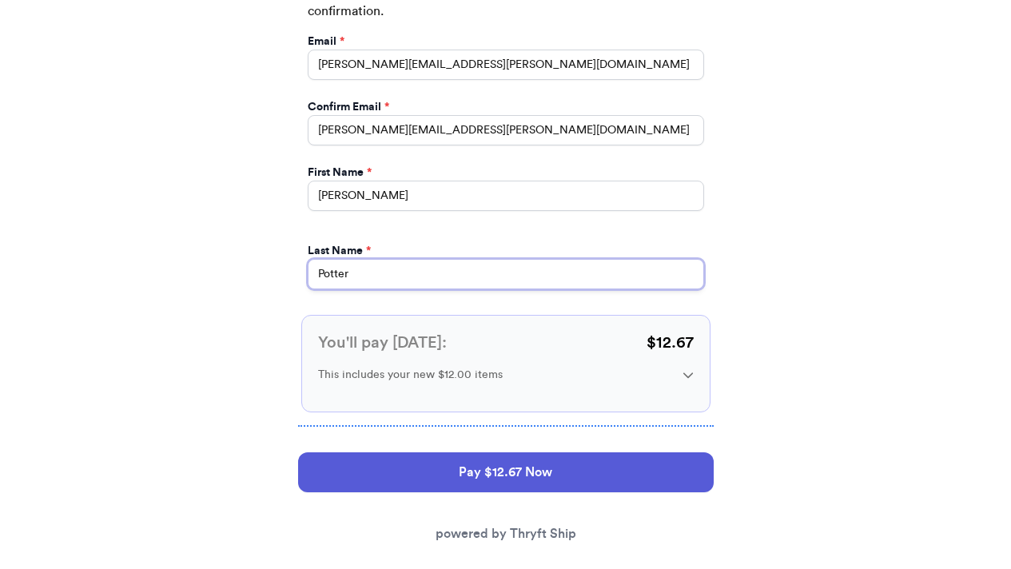
type input "Potter"
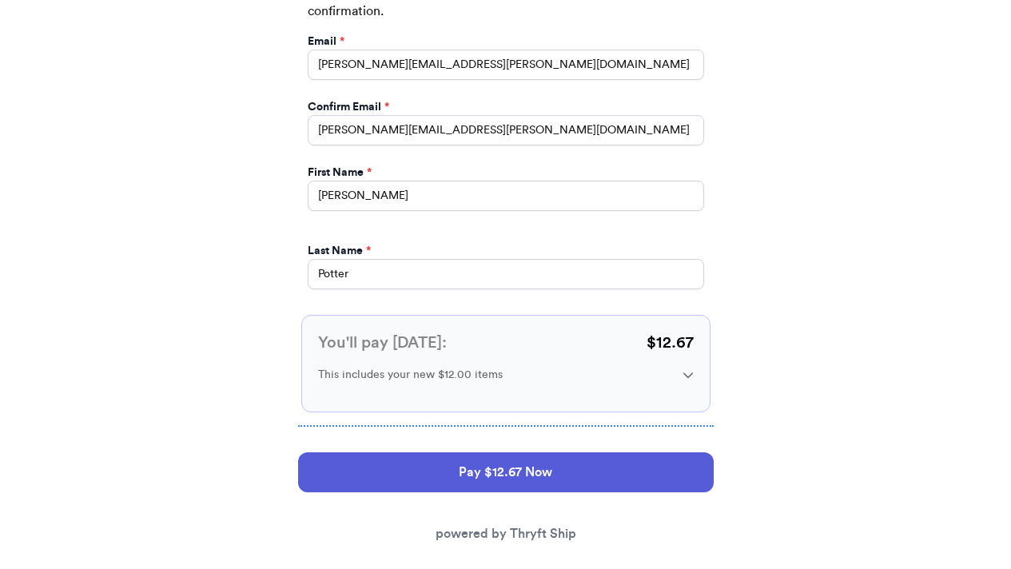
click at [687, 369] on icon at bounding box center [688, 374] width 11 height 11
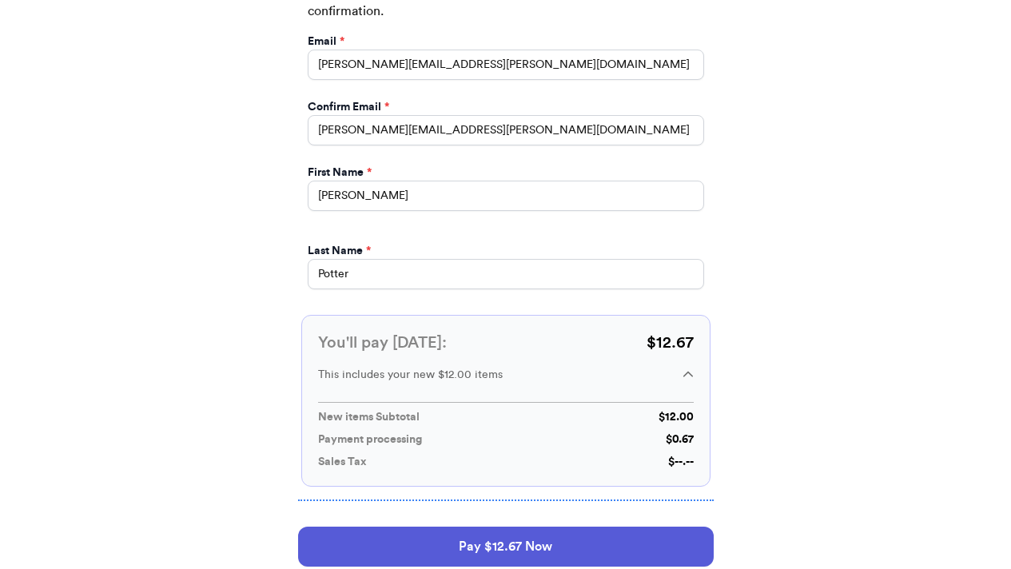
click at [687, 369] on icon at bounding box center [688, 374] width 11 height 11
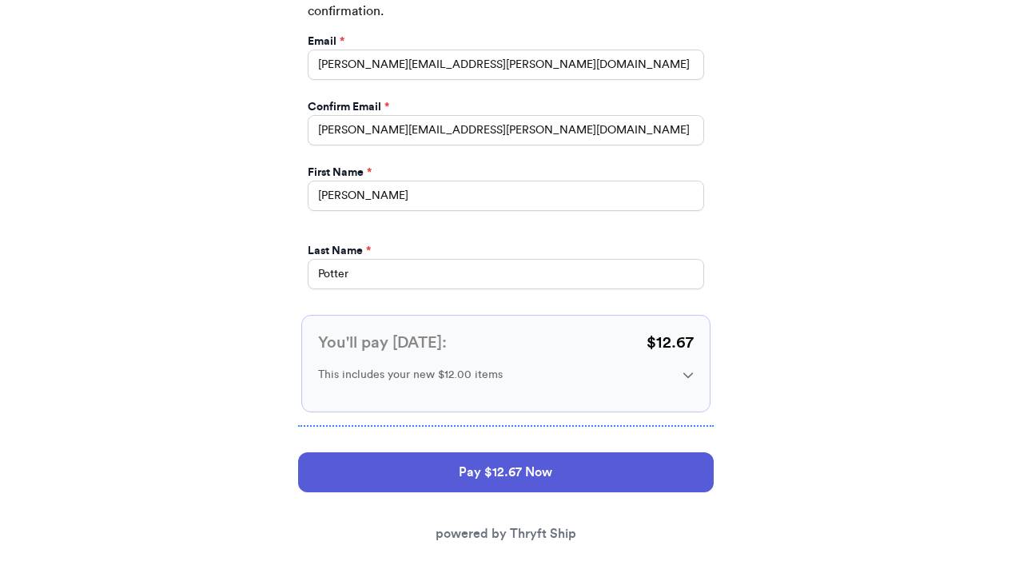
scroll to position [0, 0]
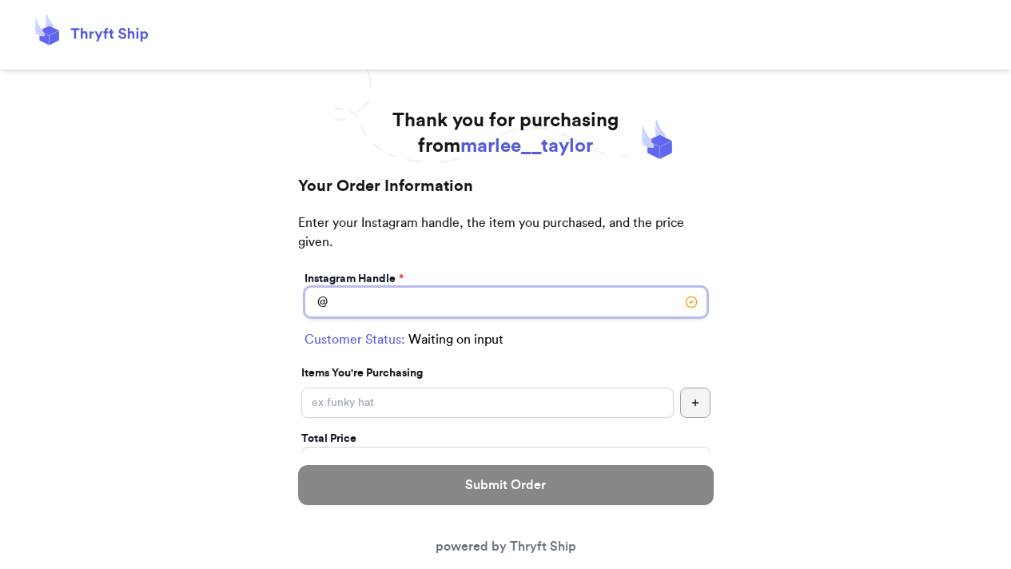
click at [525, 309] on input "Switch to local pickup ([GEOGRAPHIC_DATA], [GEOGRAPHIC_DATA])" at bounding box center [506, 302] width 403 height 30
type input "[PERSON_NAME].[PERSON_NAME]"
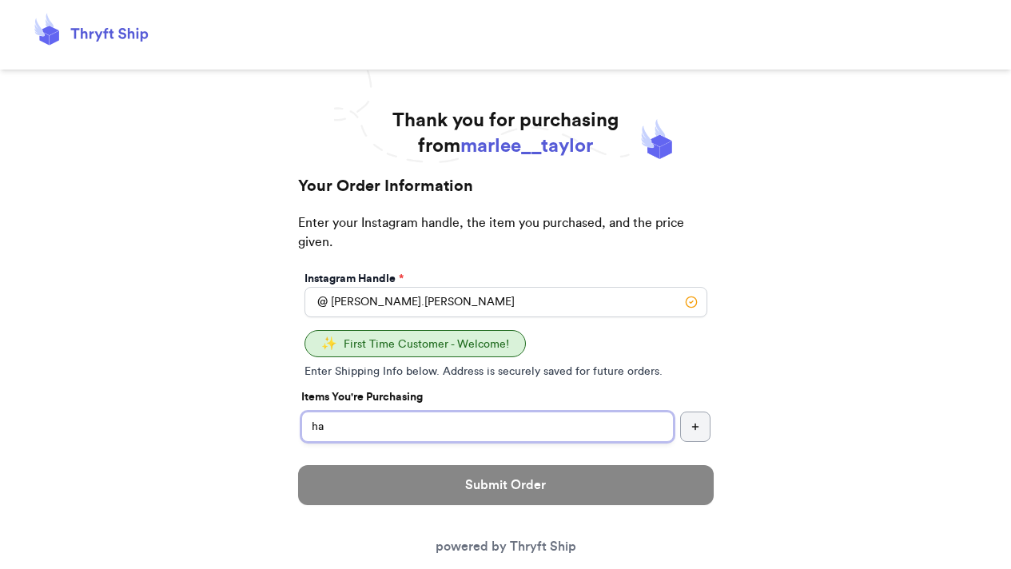
type input "h"
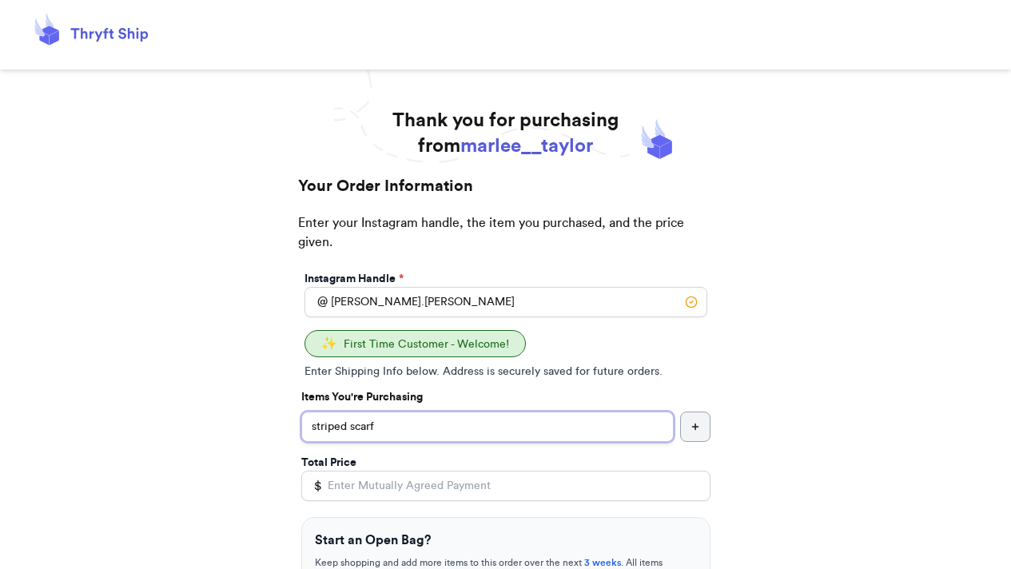
scroll to position [98, 0]
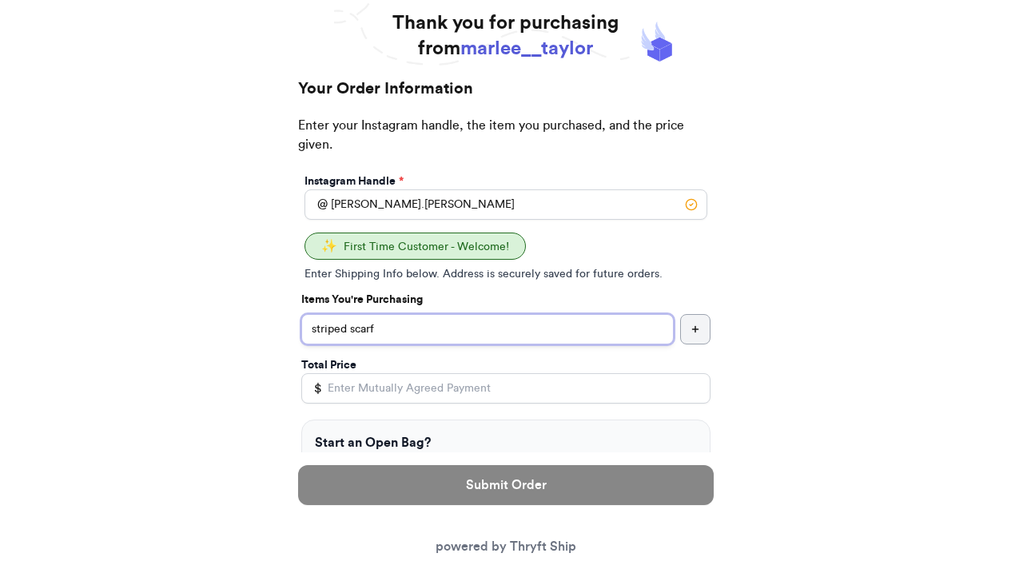
type input "striped scarf"
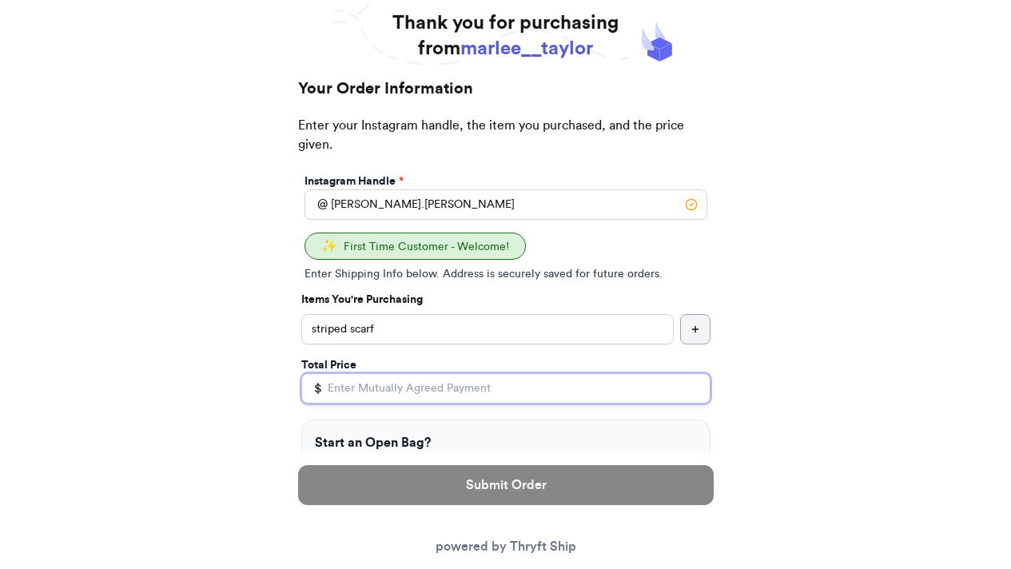
click at [475, 393] on input "Total Price" at bounding box center [505, 388] width 409 height 30
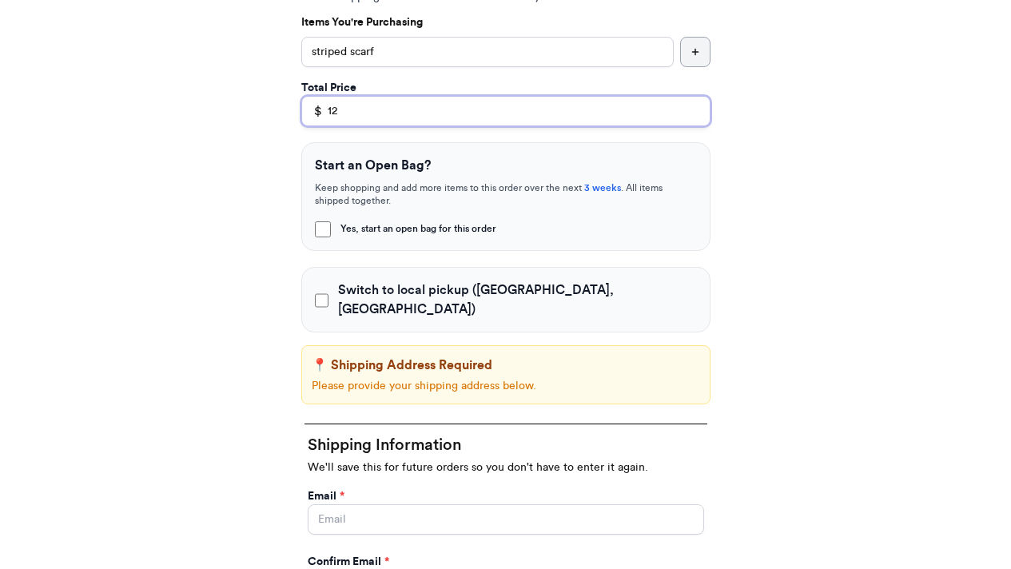
scroll to position [377, 0]
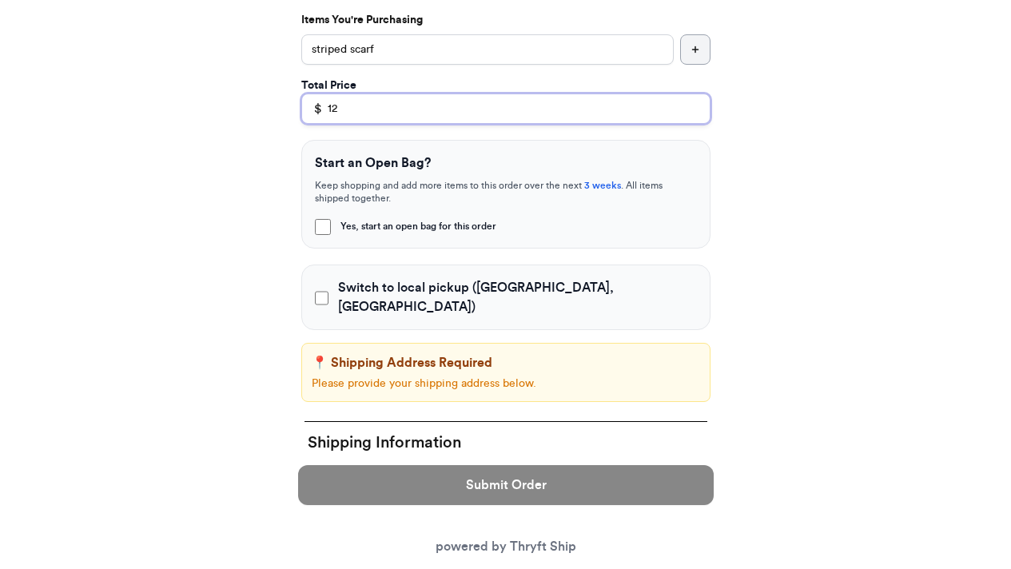
type input "12"
click at [320, 290] on input "Switch to local pickup ([GEOGRAPHIC_DATA], [GEOGRAPHIC_DATA])" at bounding box center [322, 298] width 14 height 16
checkbox input "true"
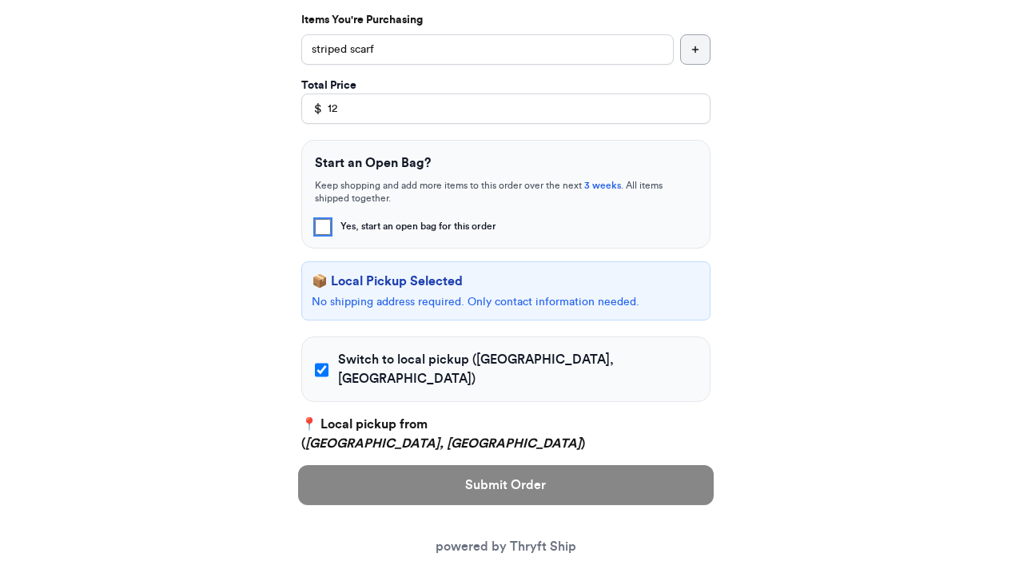
click at [323, 230] on input "Yes, start an open bag for this order" at bounding box center [323, 227] width 16 height 16
checkbox input "true"
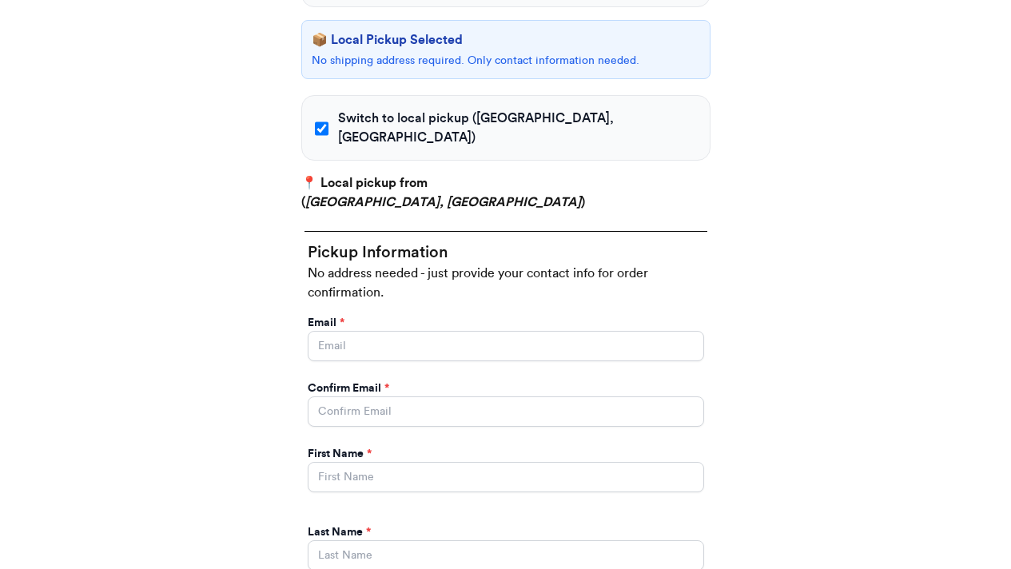
scroll to position [678, 0]
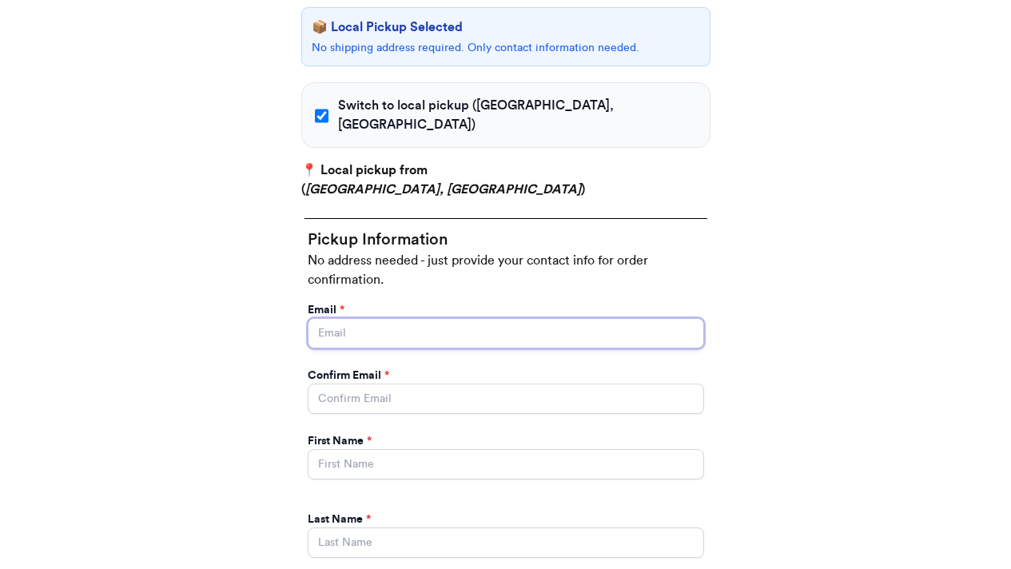
click at [351, 318] on input "Yes, start an open bag for this order" at bounding box center [506, 333] width 396 height 30
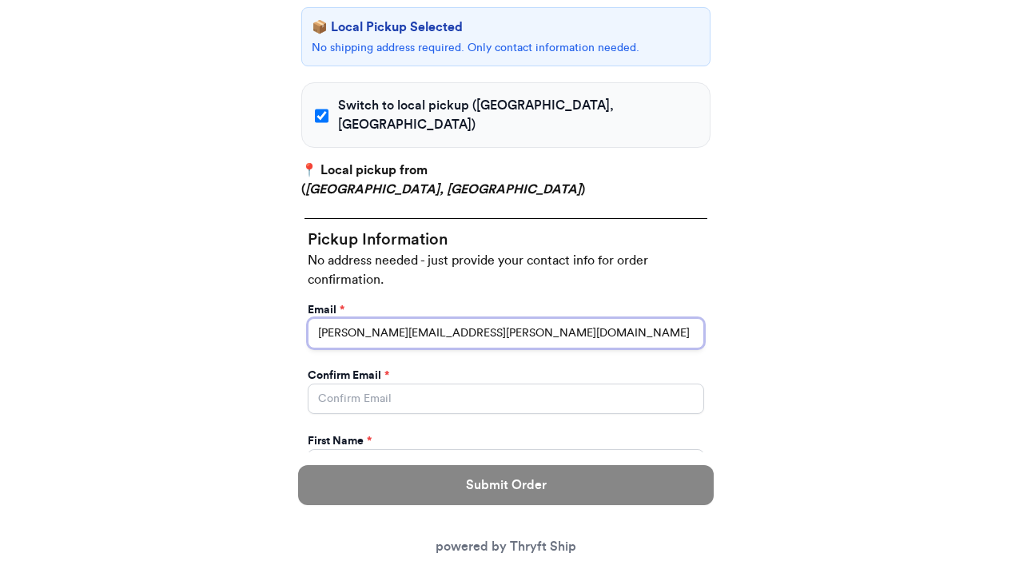
type input "[PERSON_NAME][EMAIL_ADDRESS][PERSON_NAME][DOMAIN_NAME]"
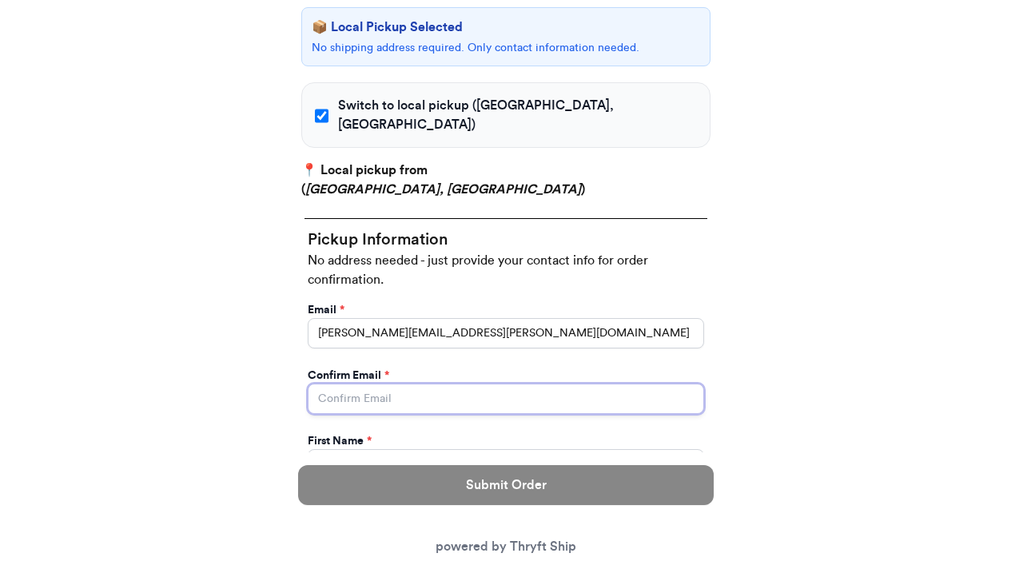
click at [352, 384] on input "Yes, start an open bag for this order" at bounding box center [506, 399] width 396 height 30
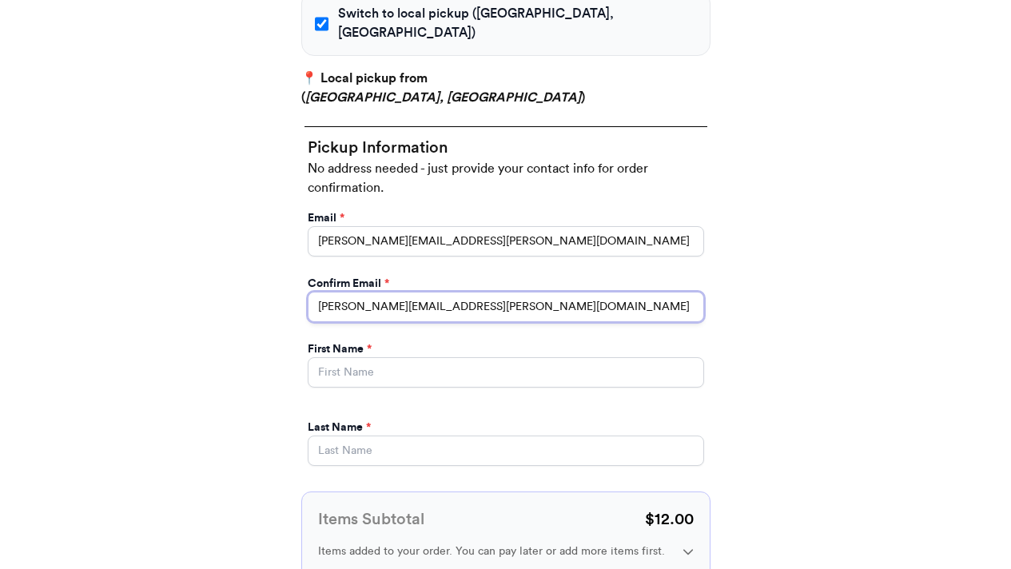
scroll to position [803, 0]
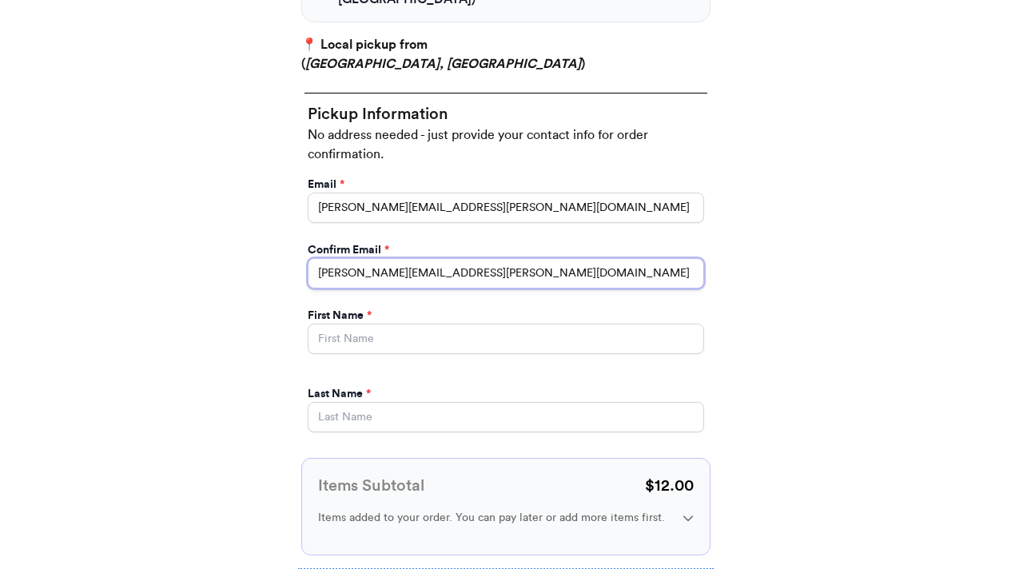
type input "[PERSON_NAME][EMAIL_ADDRESS][PERSON_NAME][DOMAIN_NAME]"
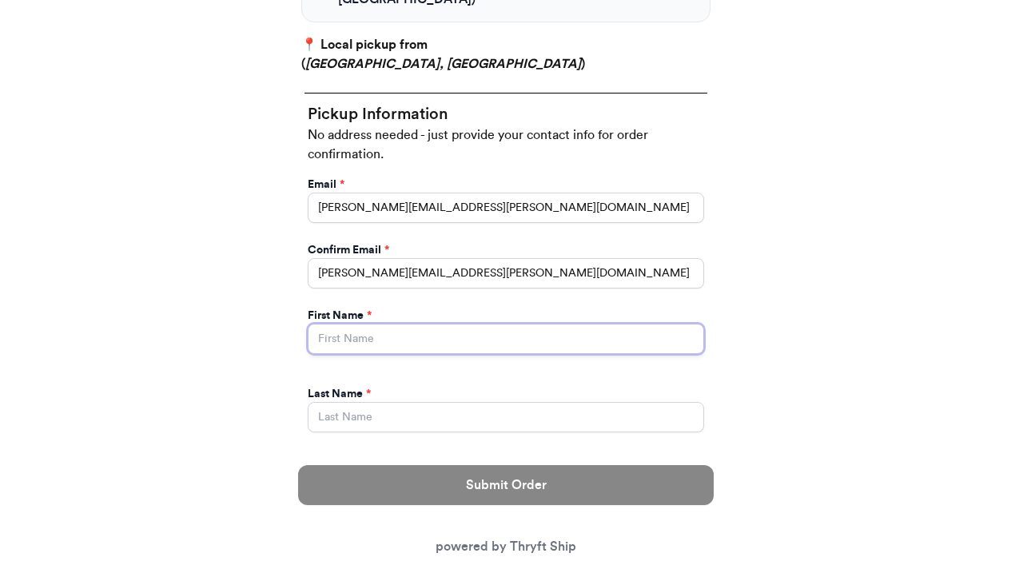
click at [362, 324] on input "Yes, start an open bag for this order" at bounding box center [506, 339] width 396 height 30
type input "[PERSON_NAME]"
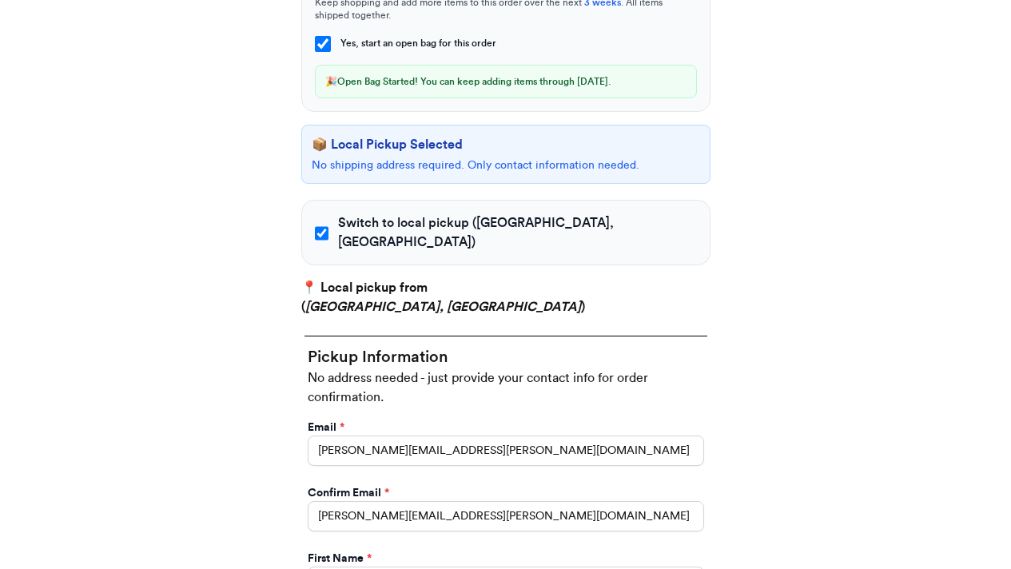
scroll to position [565, 0]
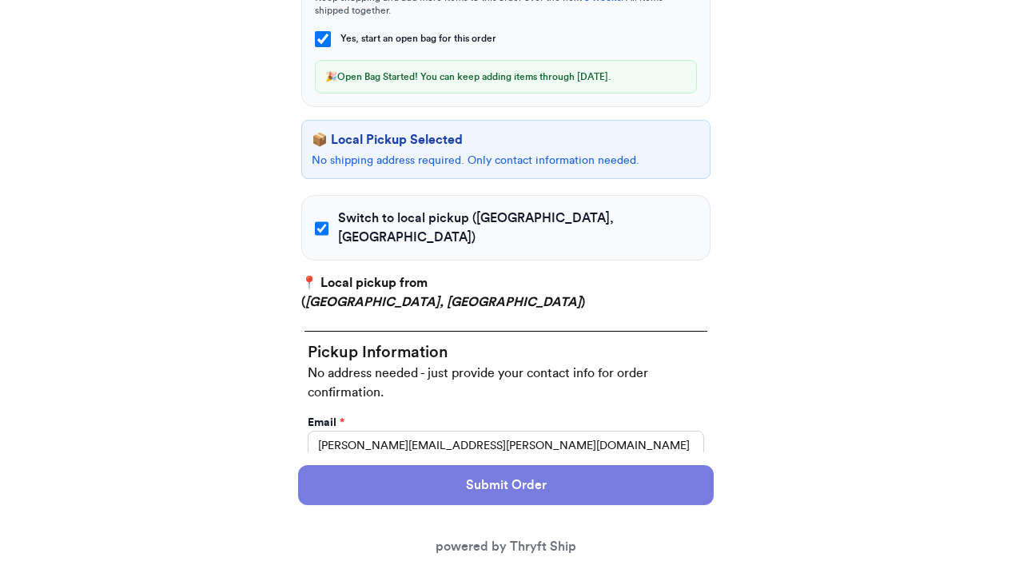
type input "Potter"
click at [646, 480] on button "Submit Order" at bounding box center [506, 485] width 416 height 40
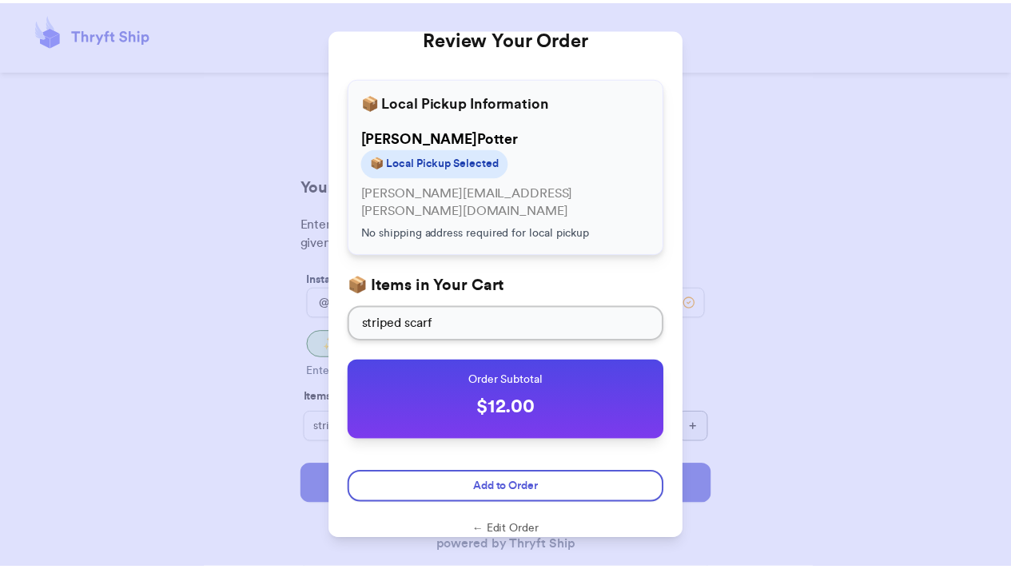
scroll to position [0, 0]
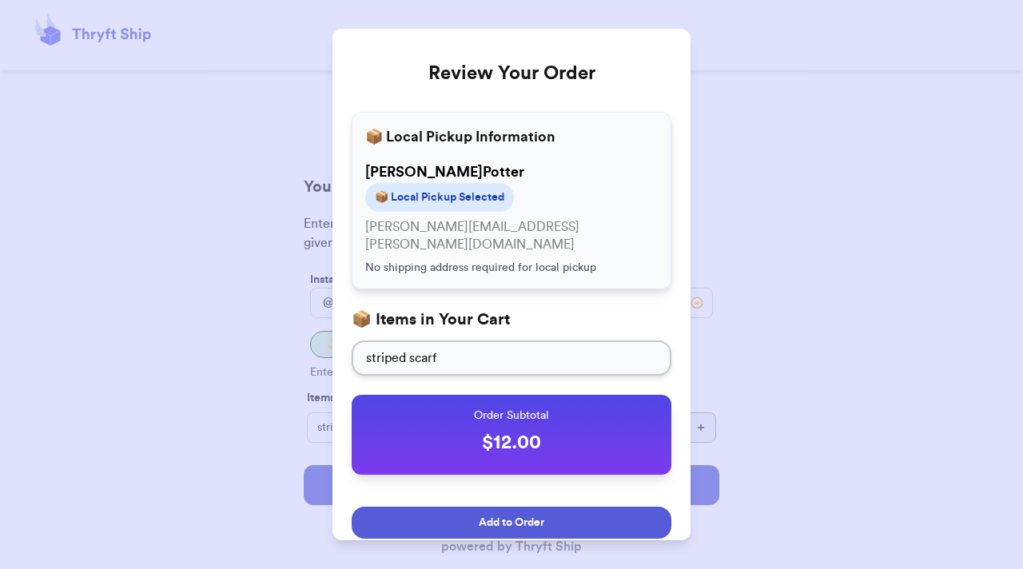
click at [627, 507] on button "Add to Order" at bounding box center [512, 523] width 320 height 32
